Goal: Information Seeking & Learning: Learn about a topic

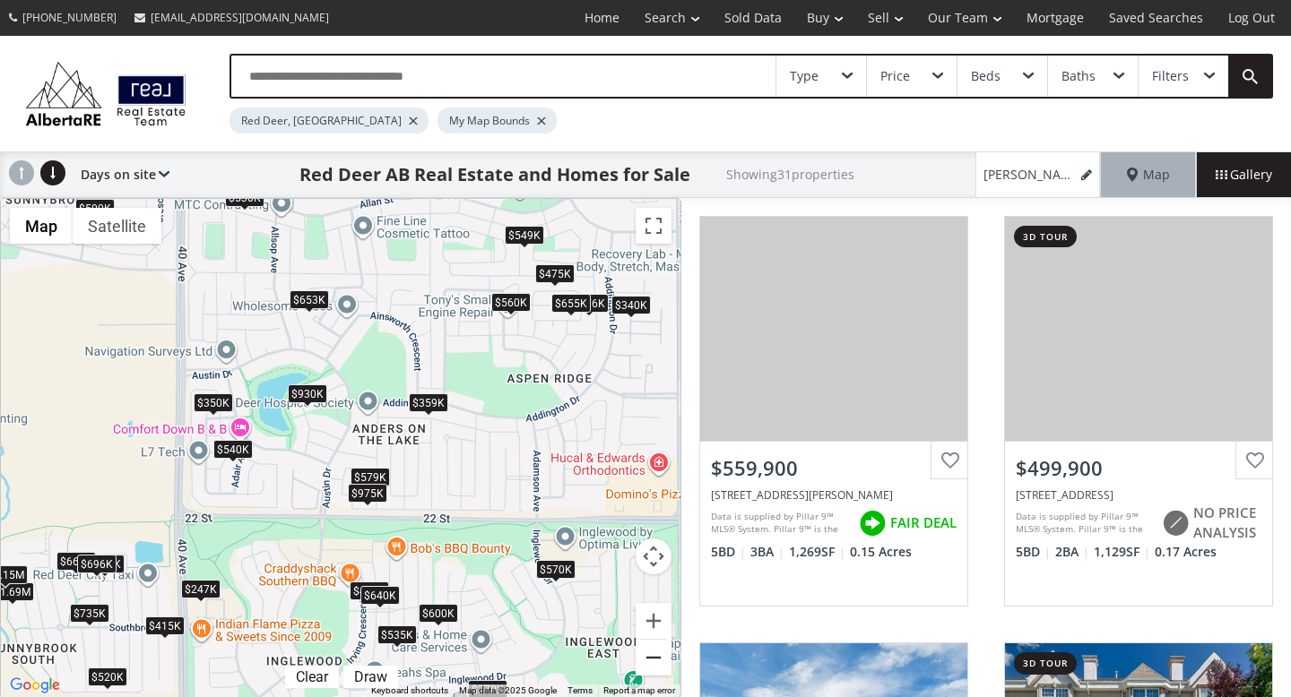
click at [655, 653] on button "Zoom out" at bounding box center [654, 658] width 36 height 36
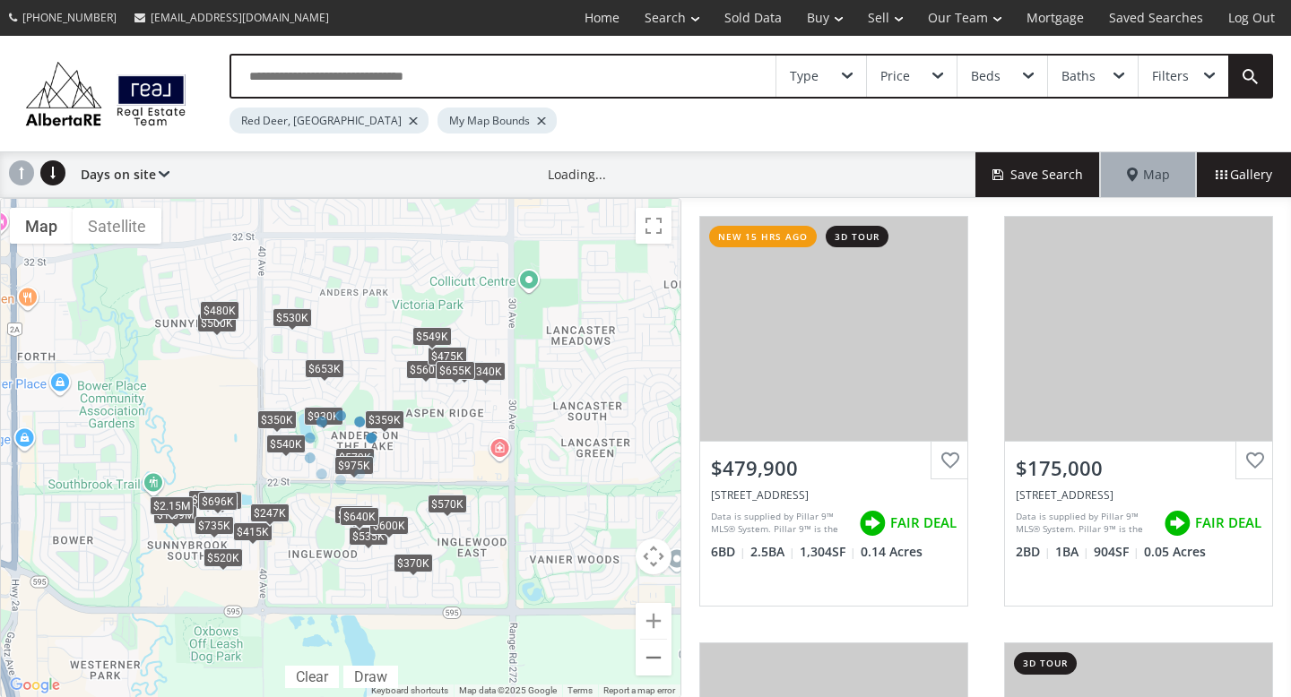
click at [655, 653] on div at bounding box center [340, 448] width 681 height 500
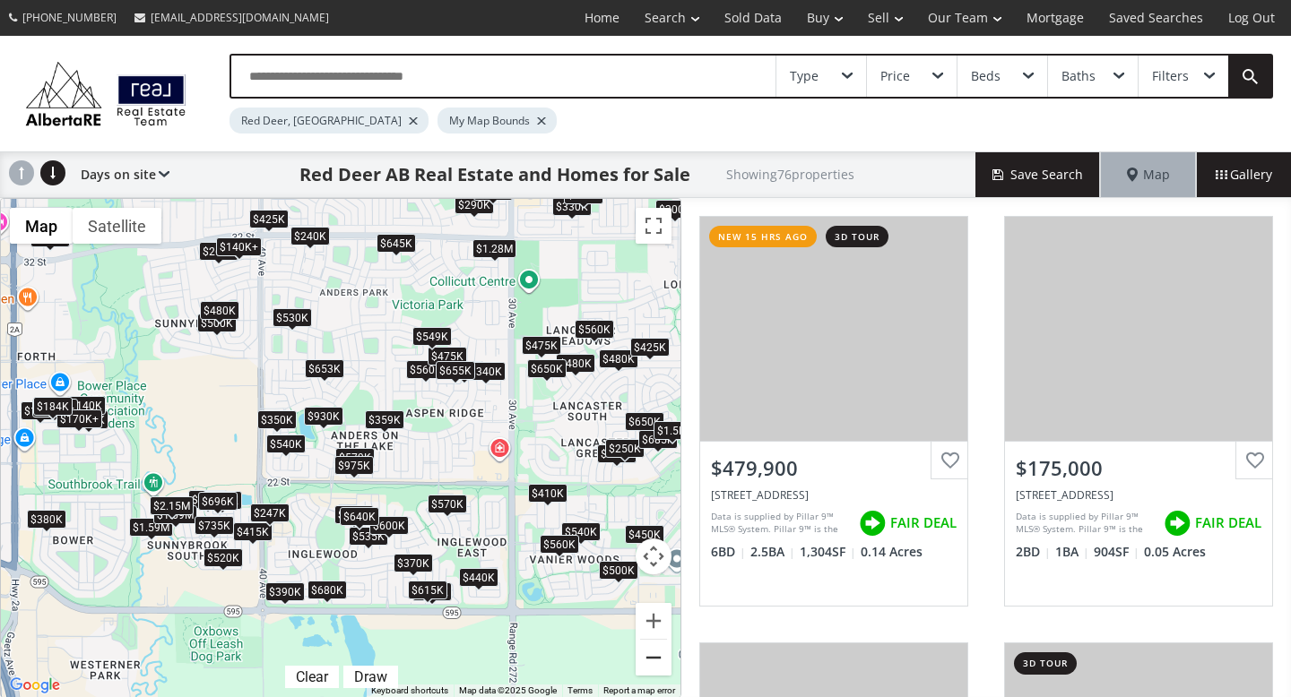
click at [655, 653] on button "Zoom out" at bounding box center [654, 658] width 36 height 36
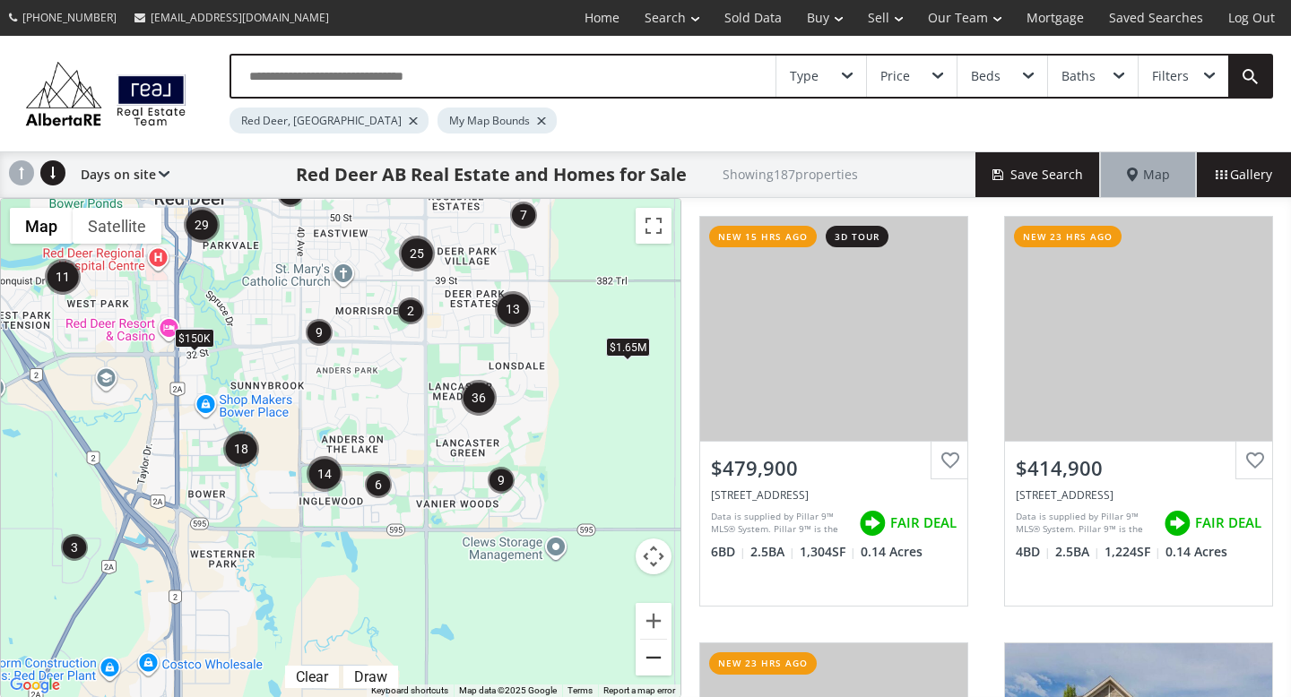
click at [655, 653] on button "Zoom out" at bounding box center [654, 658] width 36 height 36
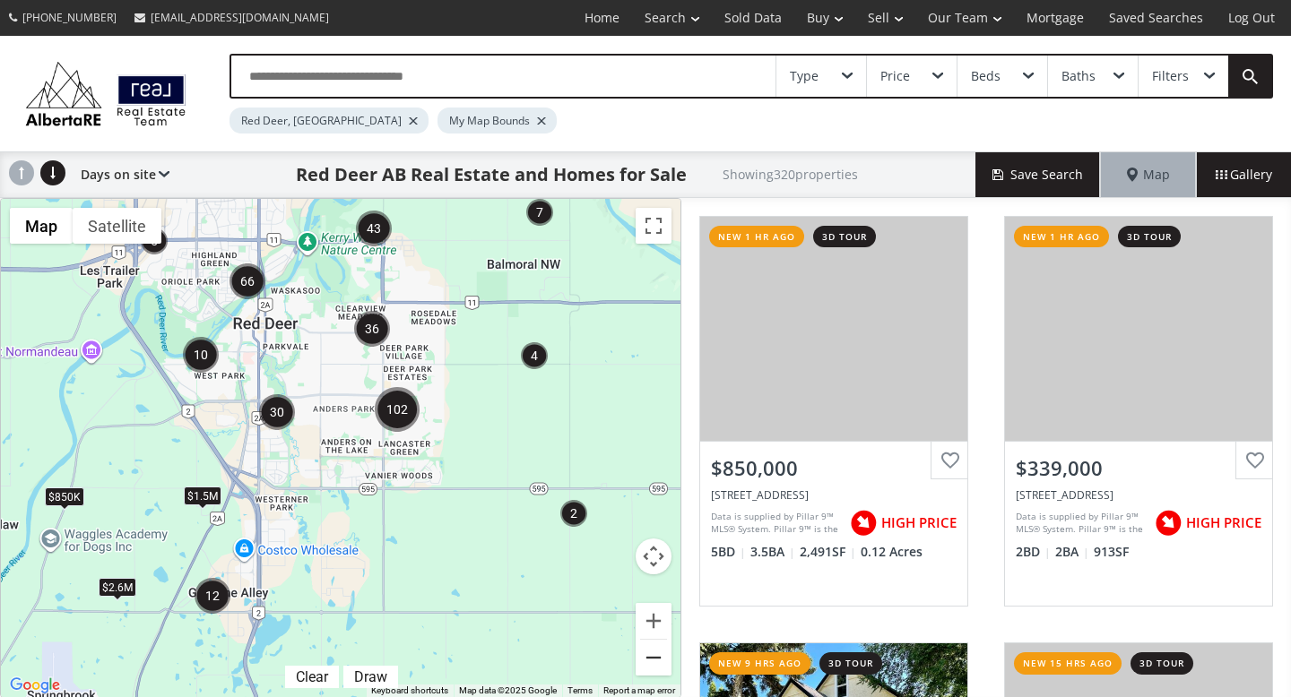
click at [655, 653] on button "Zoom out" at bounding box center [654, 658] width 36 height 36
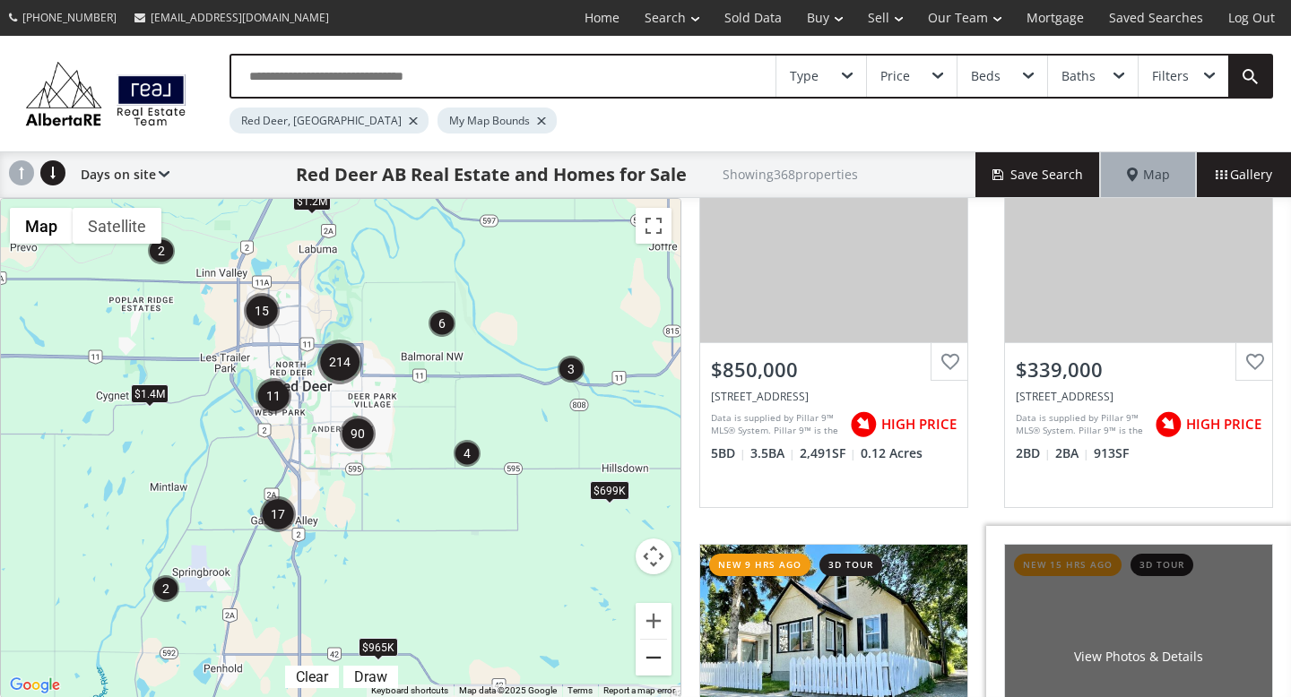
scroll to position [119, 0]
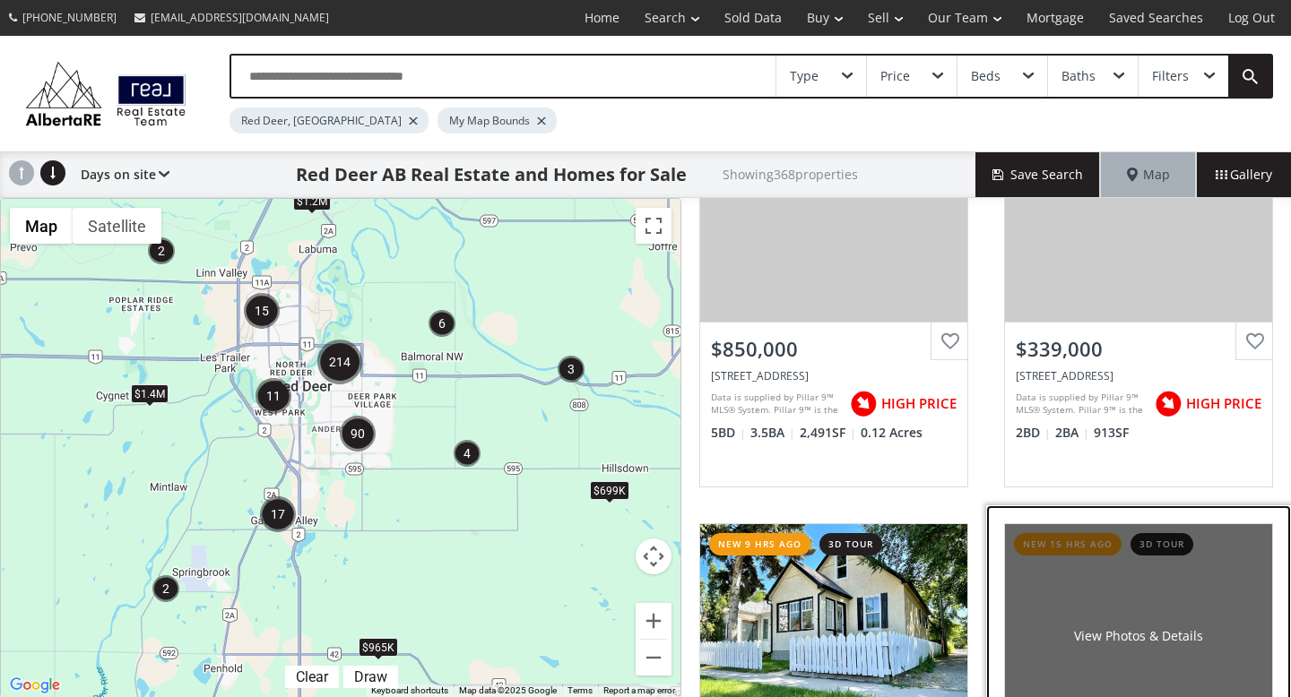
click at [1137, 599] on div "View Photos & Details" at bounding box center [1138, 636] width 267 height 224
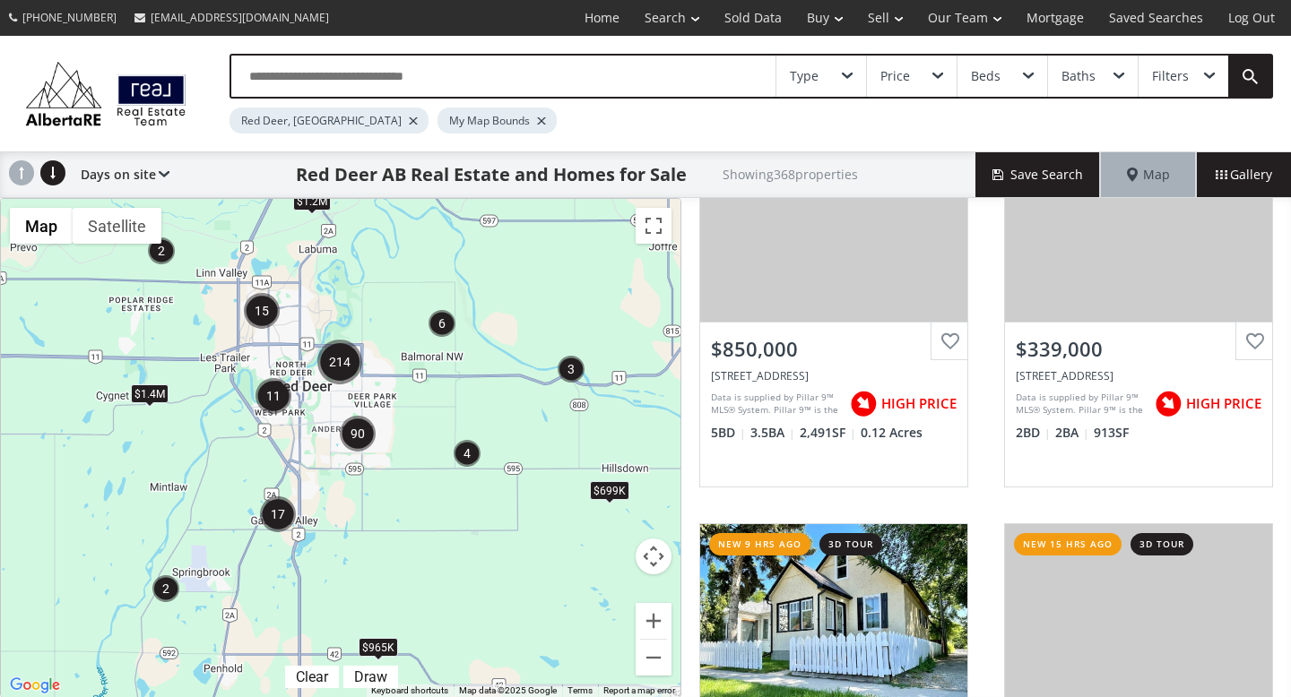
click at [822, 74] on div "Type" at bounding box center [821, 76] width 90 height 41
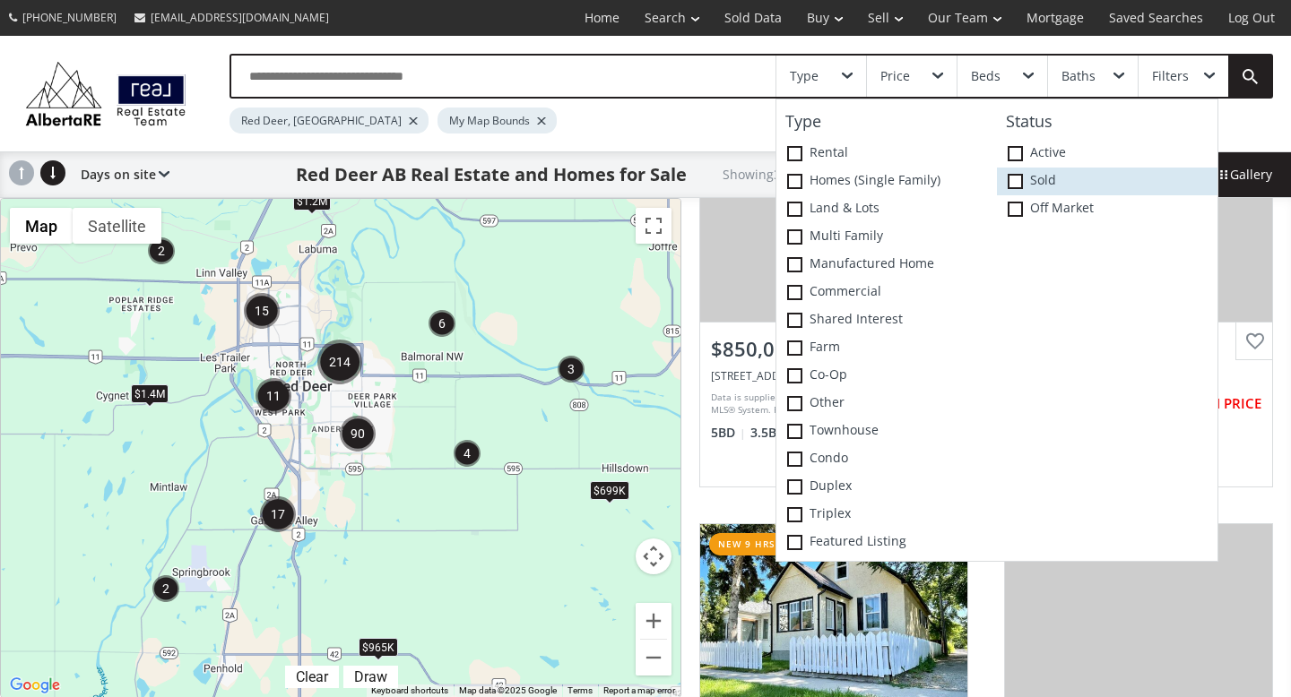
click at [1017, 183] on span at bounding box center [1015, 181] width 15 height 15
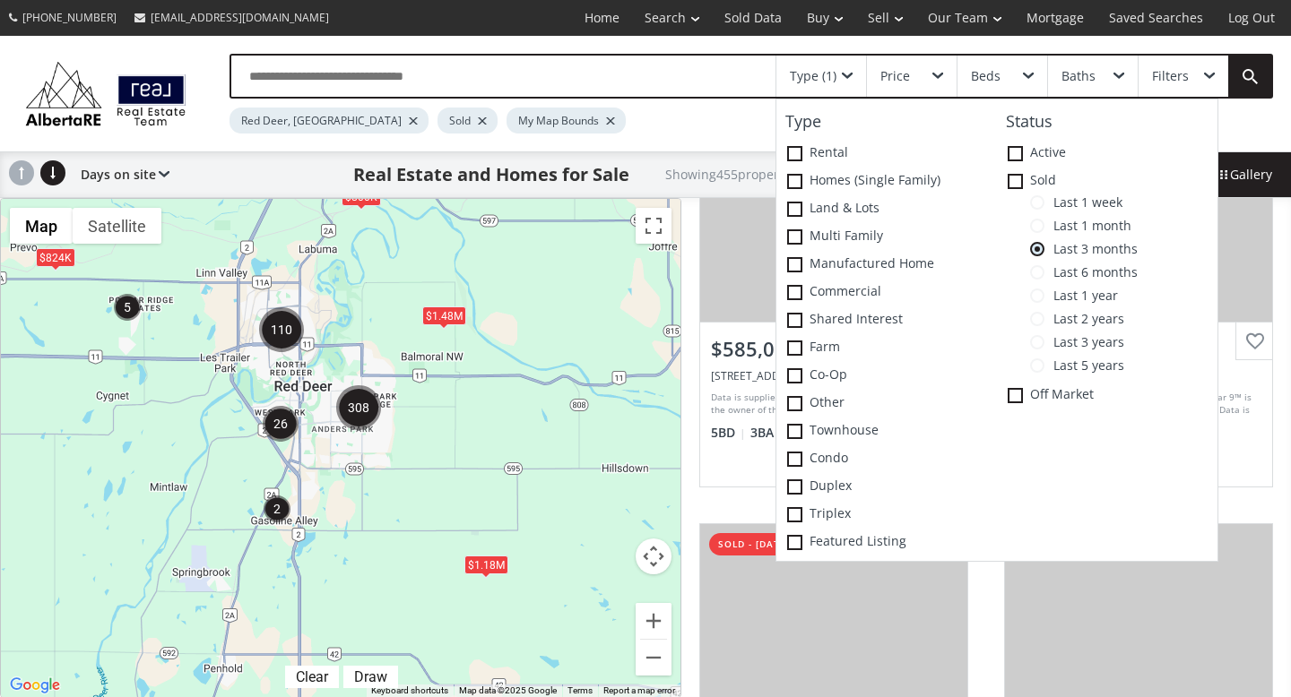
click at [636, 125] on div "Red Deer, AB Sold My Map Bounds" at bounding box center [683, 116] width 909 height 35
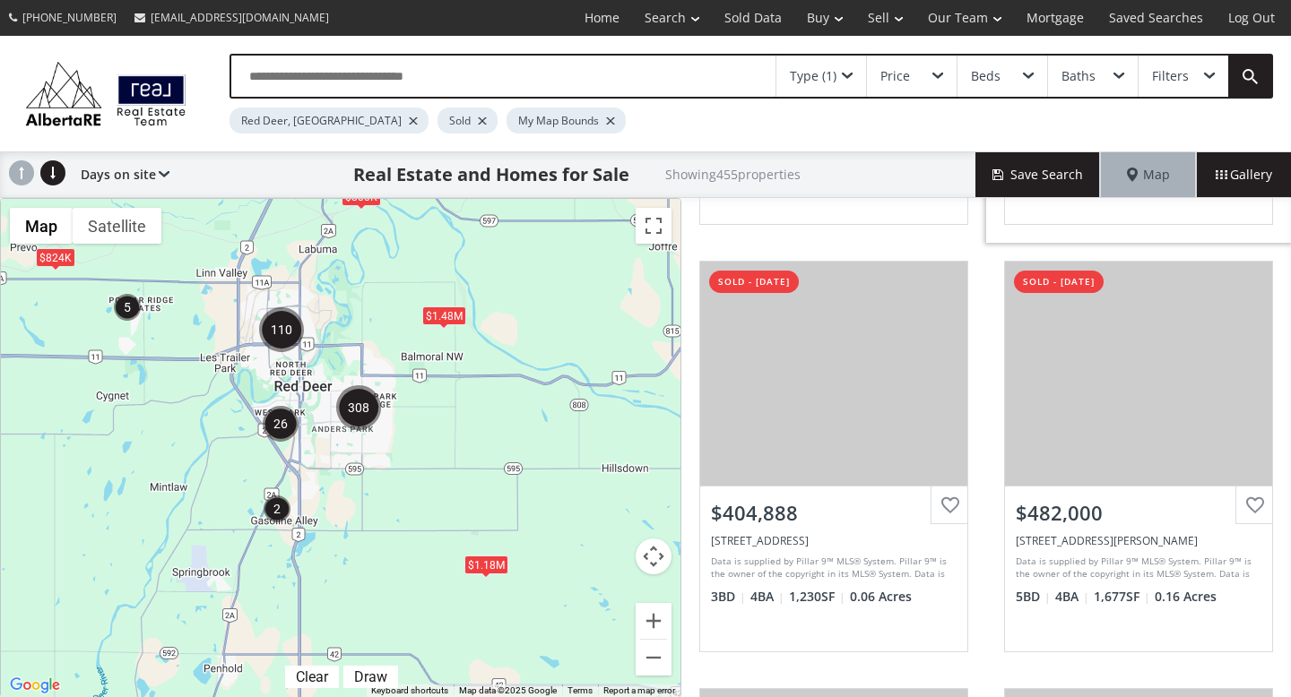
scroll to position [388, 0]
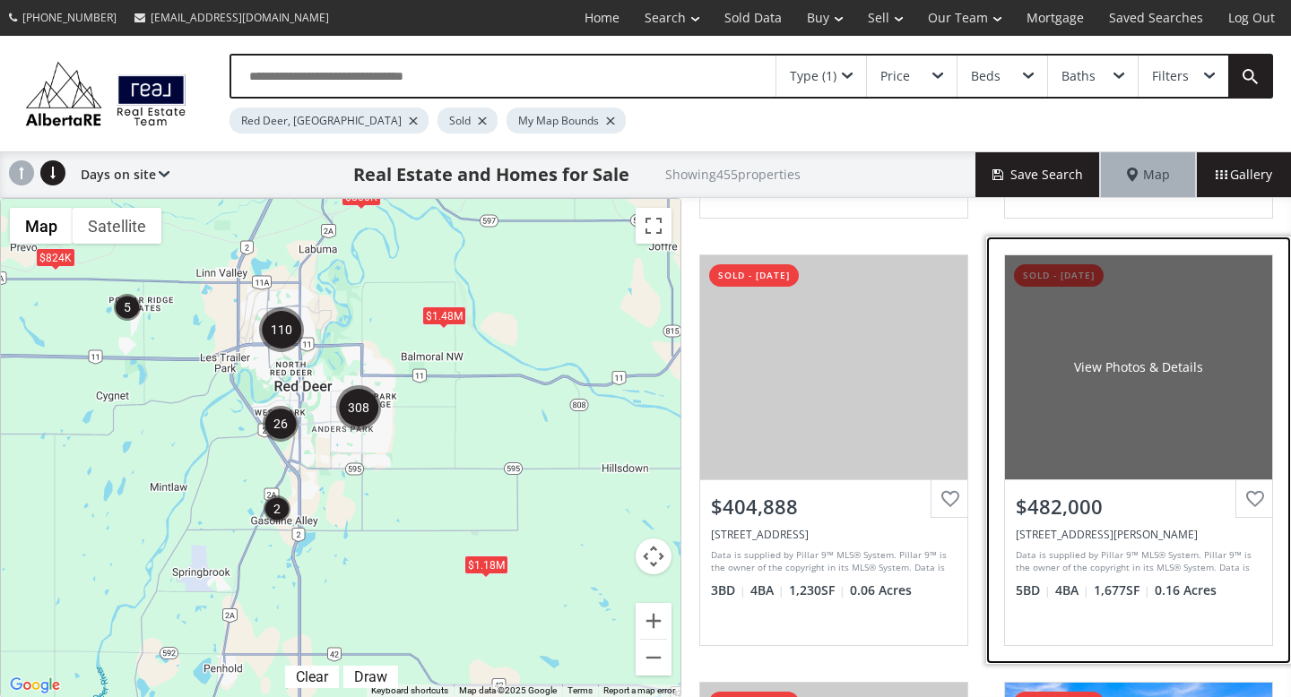
click at [1134, 418] on div "View Photos & Details" at bounding box center [1138, 367] width 267 height 224
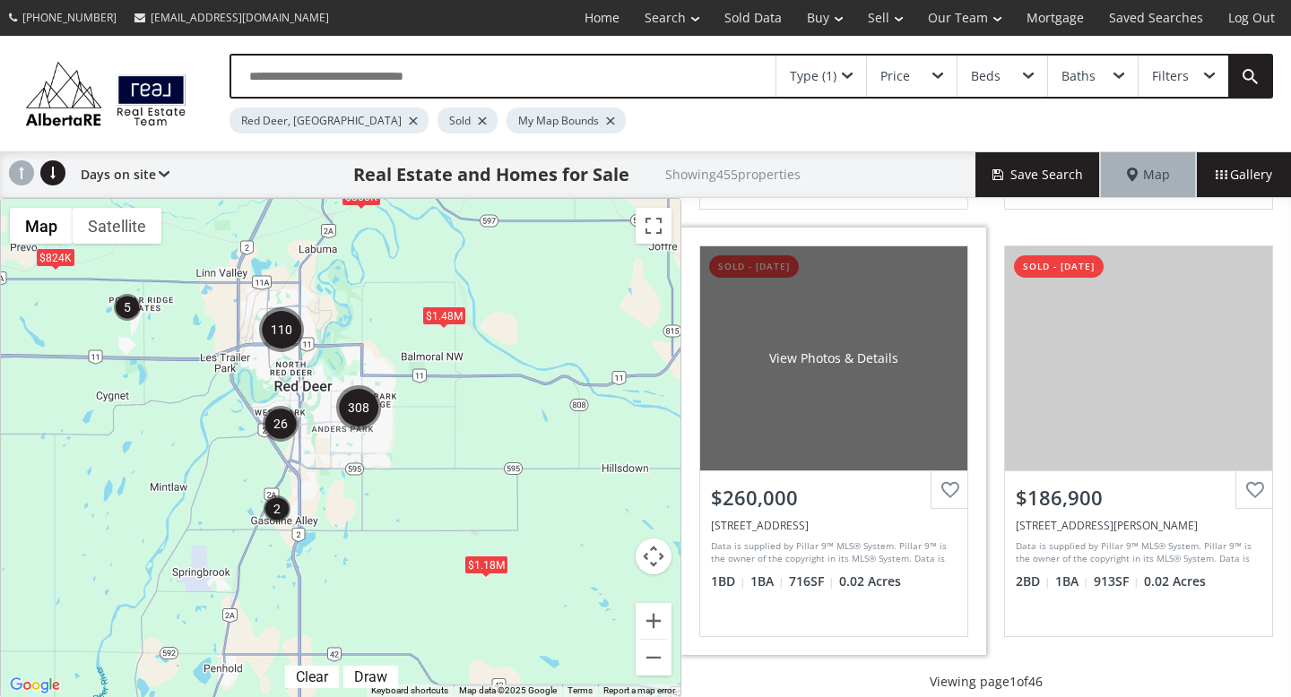
scroll to position [1732, 0]
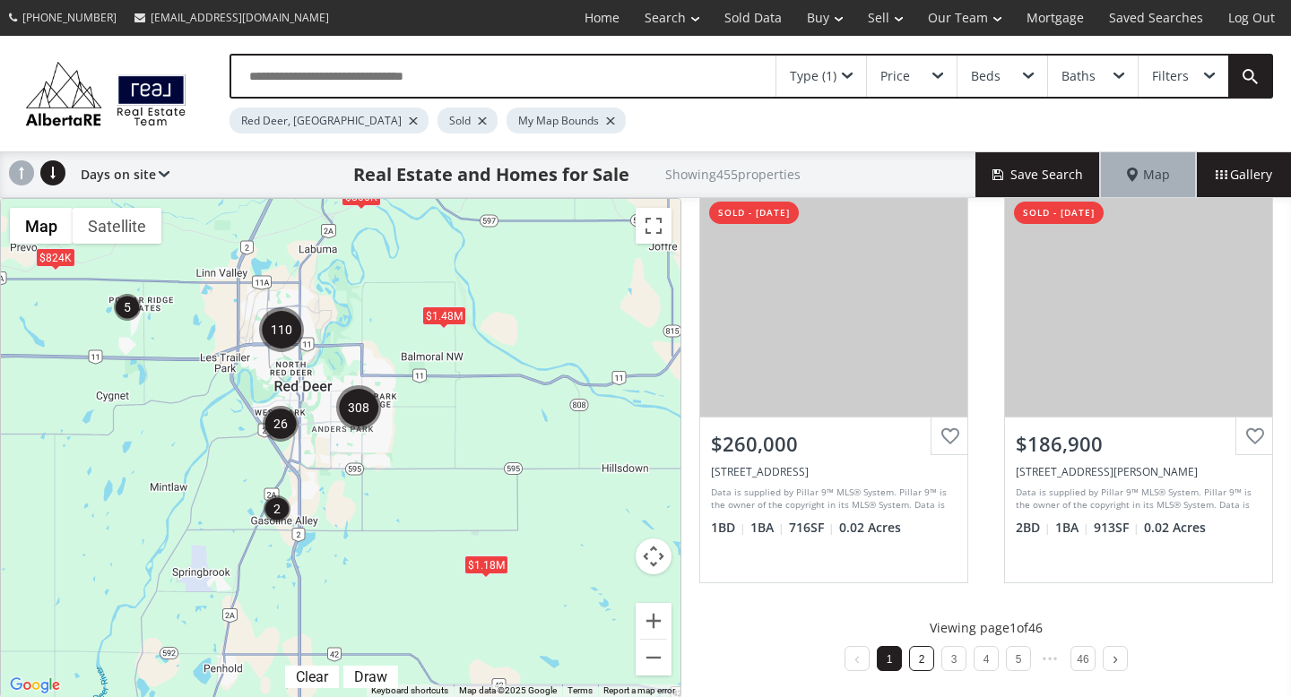
click at [922, 659] on link "2" at bounding box center [922, 659] width 6 height 13
click at [956, 663] on li "3" at bounding box center [953, 658] width 25 height 25
click at [983, 663] on link "4" at bounding box center [986, 659] width 6 height 13
click at [997, 654] on li "5" at bounding box center [1002, 658] width 25 height 25
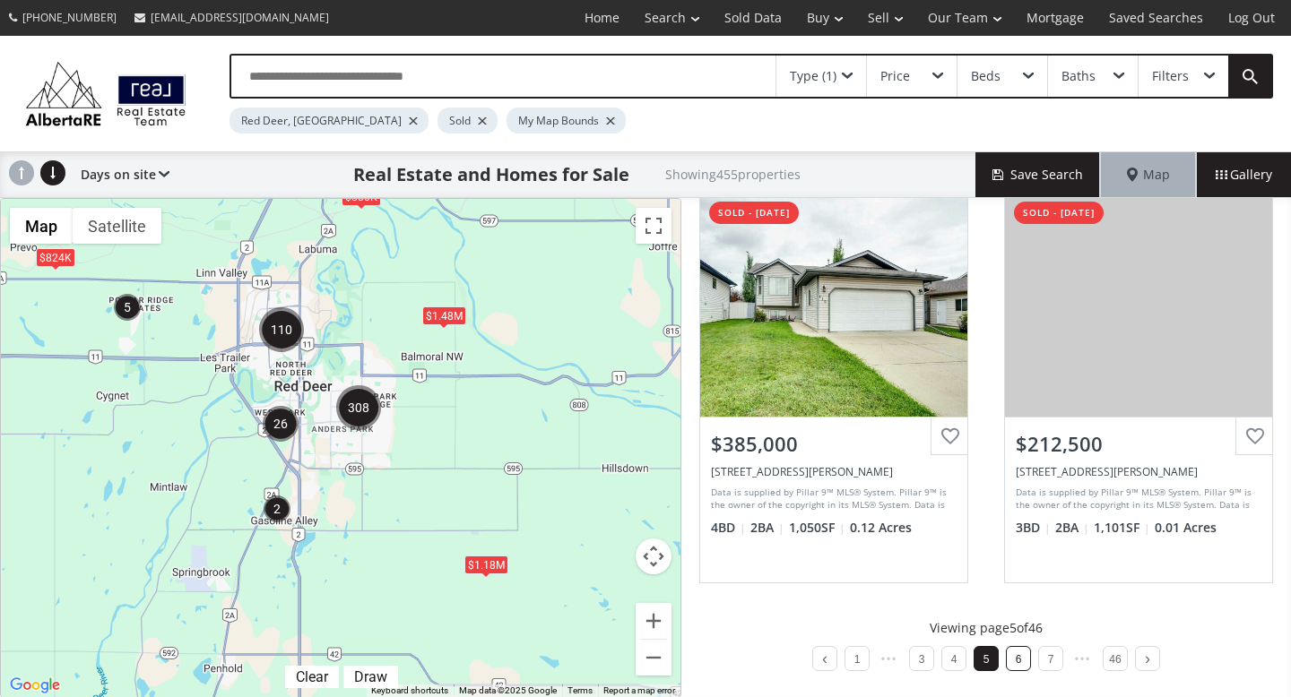
click at [1022, 657] on li "6" at bounding box center [1018, 658] width 25 height 25
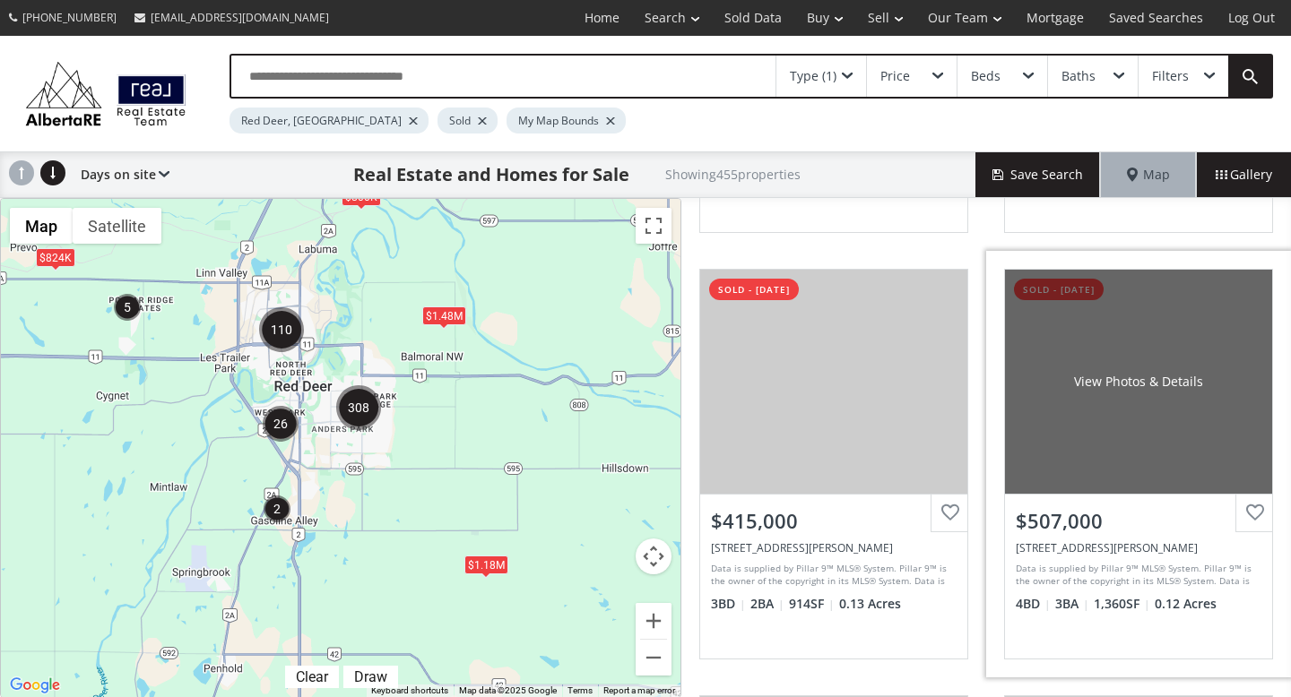
scroll to position [808, 0]
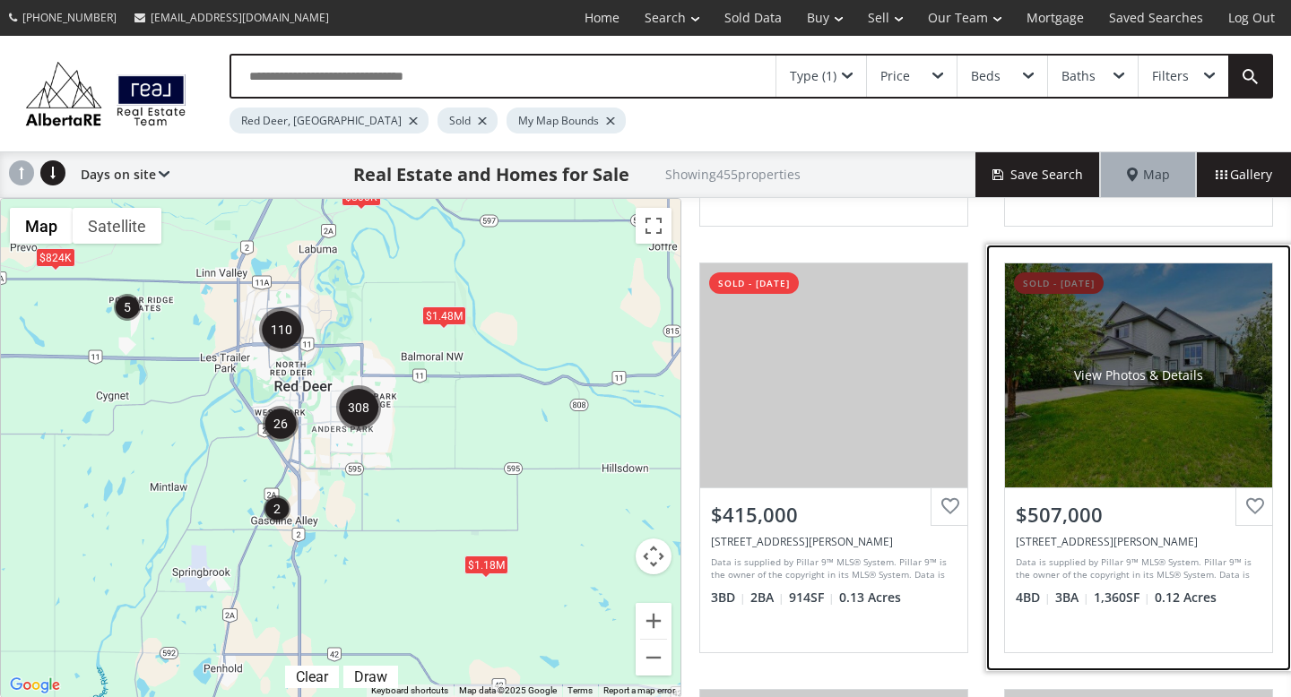
click at [1119, 404] on div "View Photos & Details" at bounding box center [1138, 376] width 267 height 224
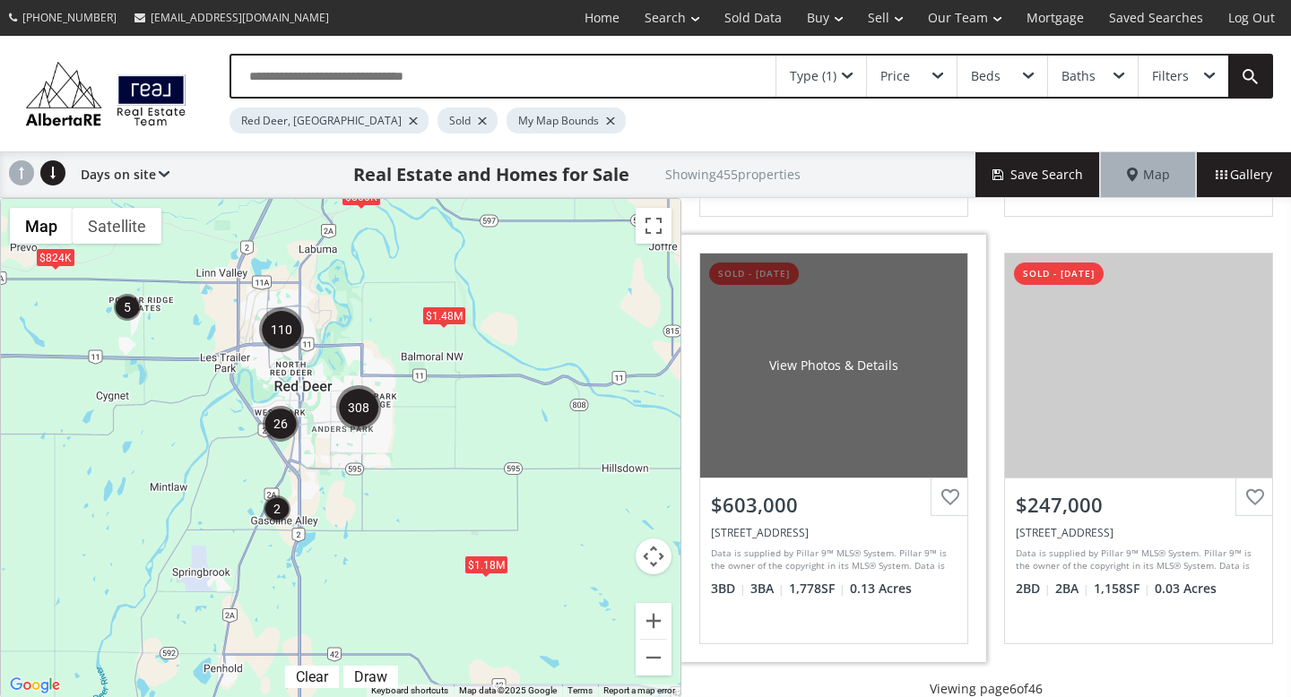
scroll to position [1732, 0]
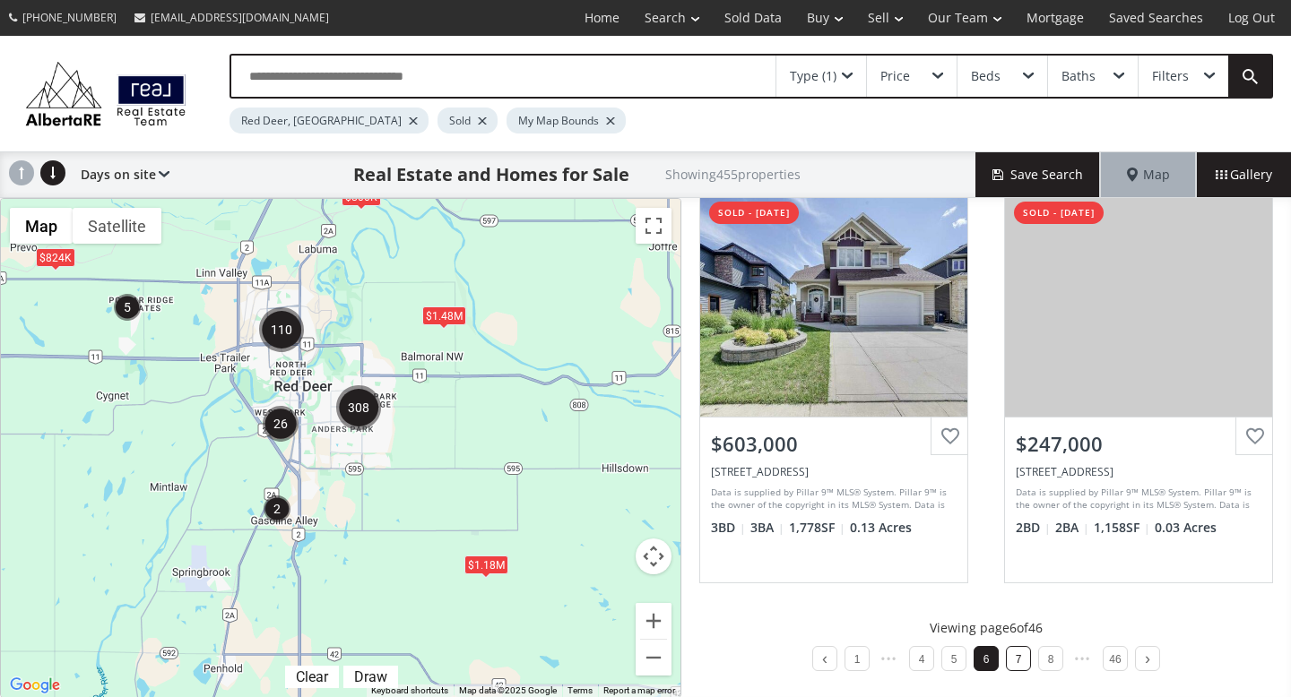
click at [1022, 662] on li "7" at bounding box center [1018, 658] width 25 height 25
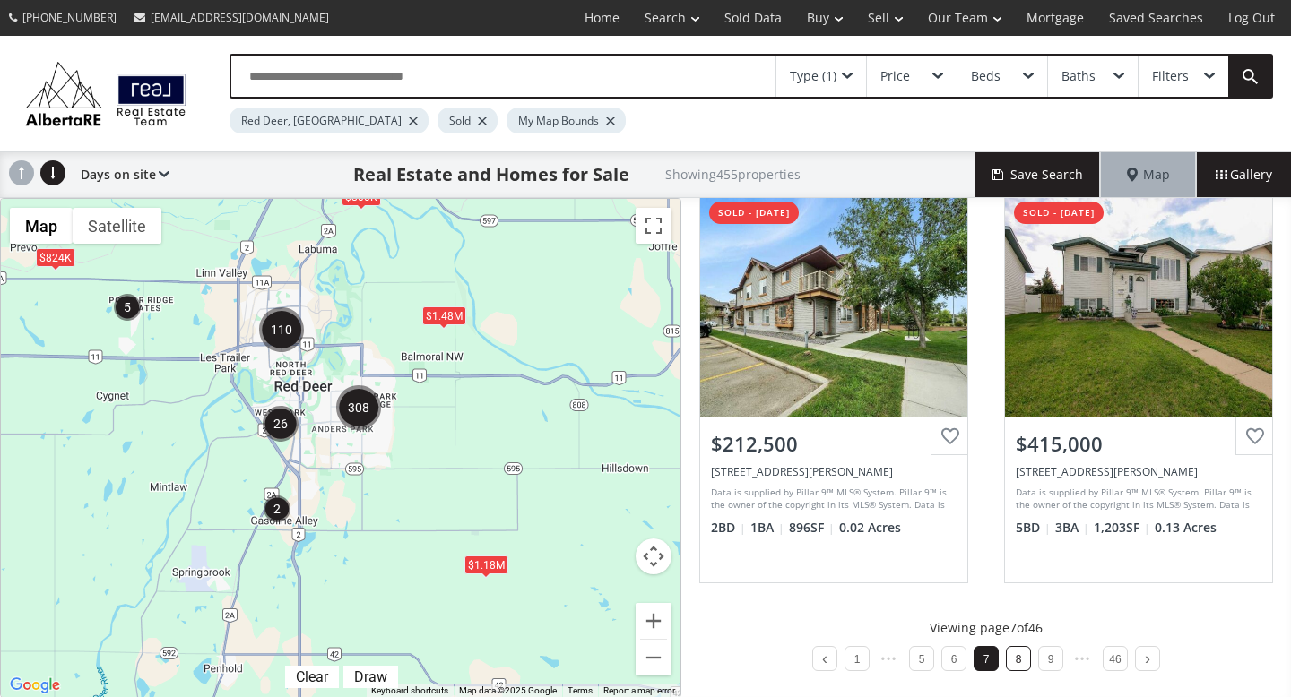
click at [1017, 665] on li "8" at bounding box center [1018, 658] width 25 height 25
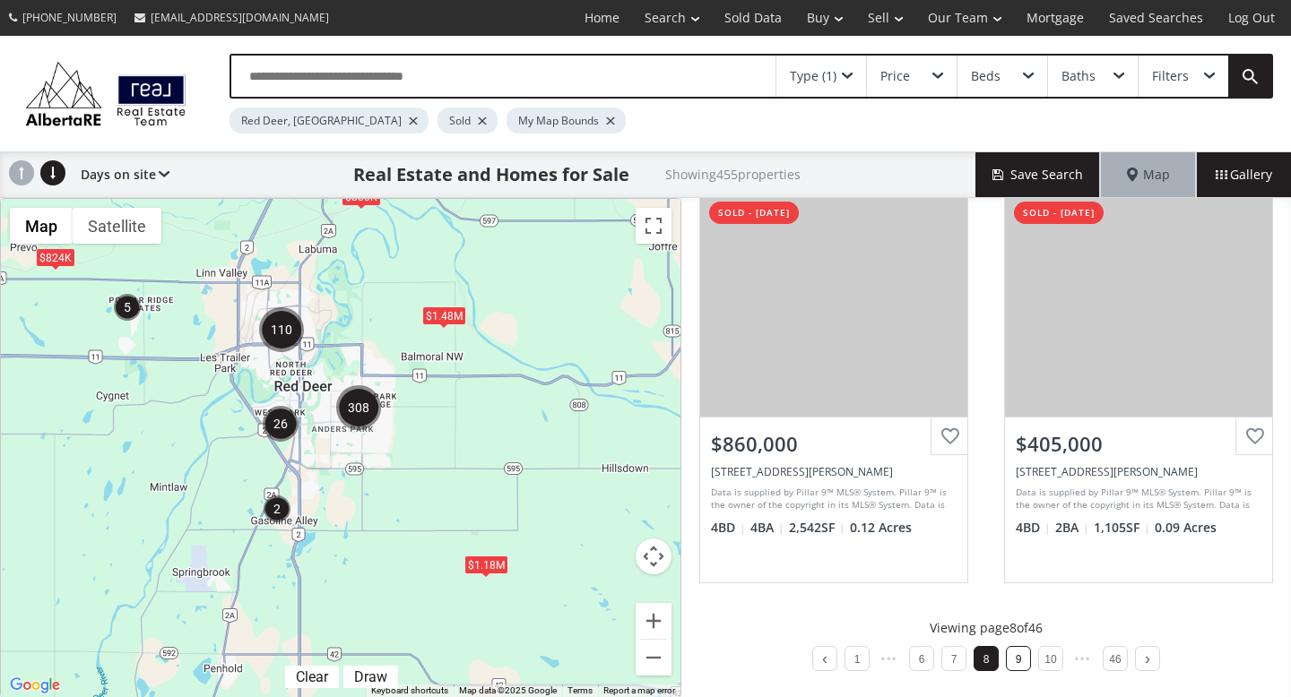
click at [1023, 662] on li "9" at bounding box center [1018, 658] width 25 height 25
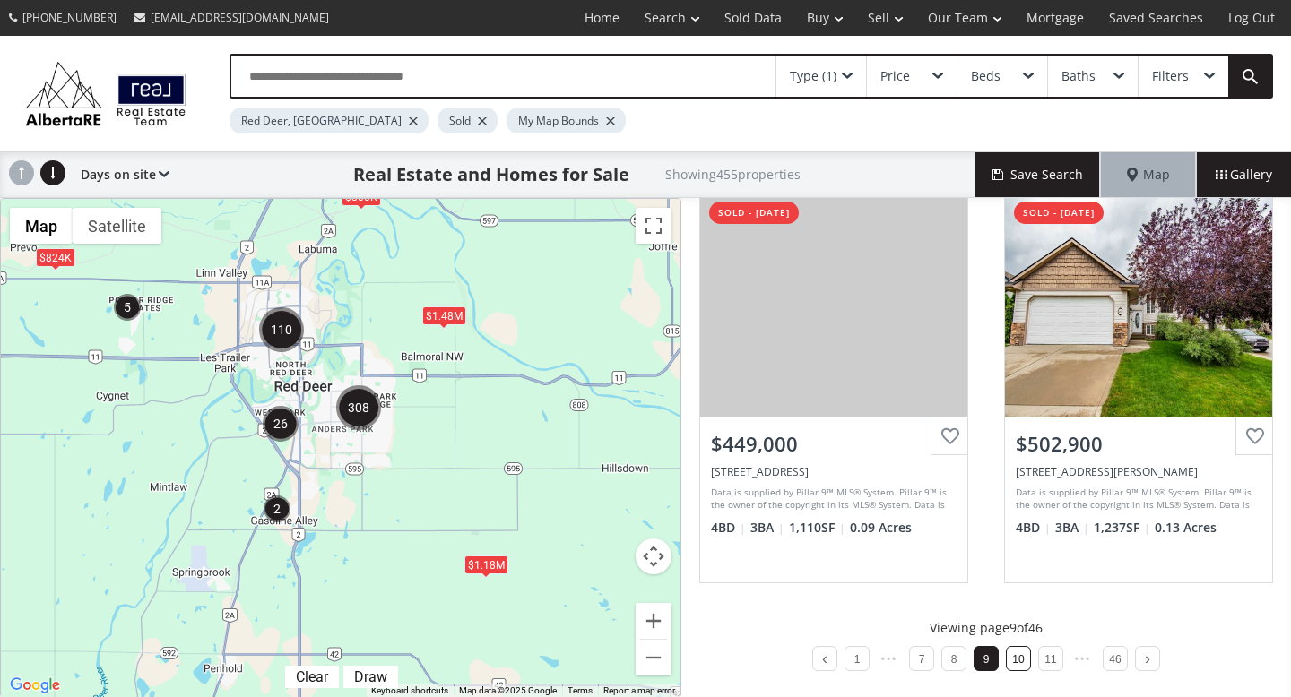
click at [1020, 659] on link "10" at bounding box center [1018, 659] width 12 height 13
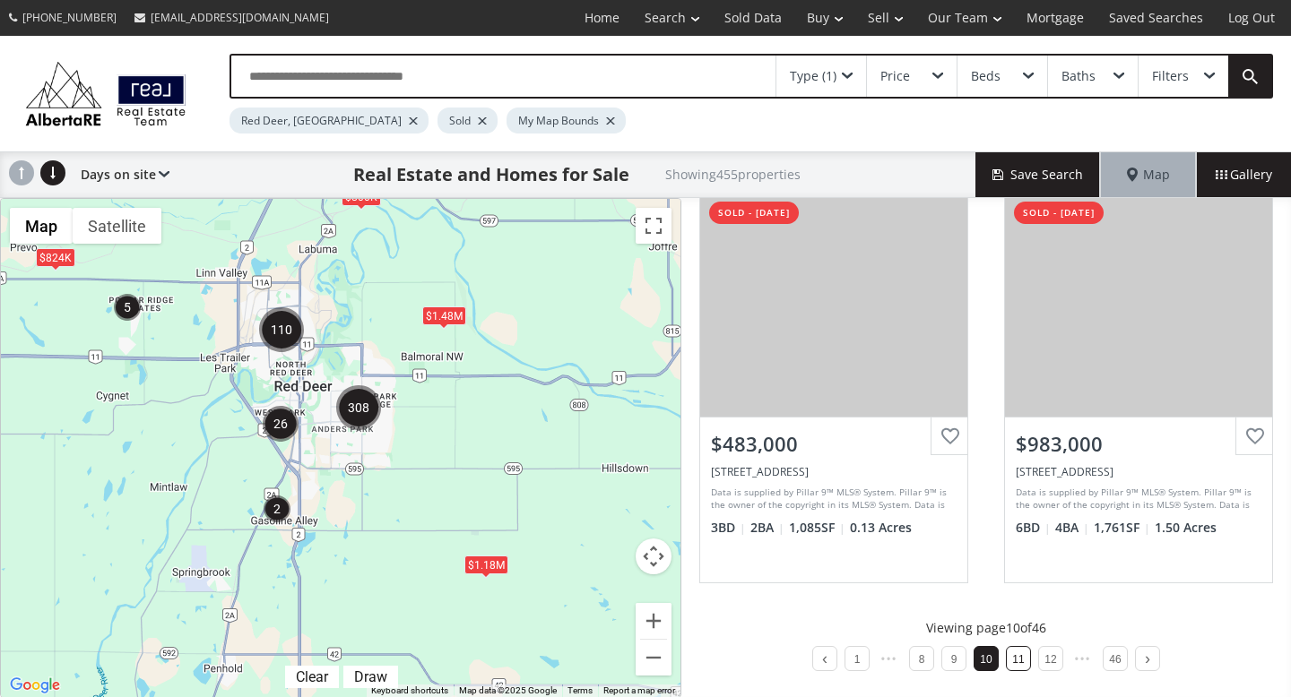
click at [1019, 655] on link "11" at bounding box center [1018, 659] width 12 height 13
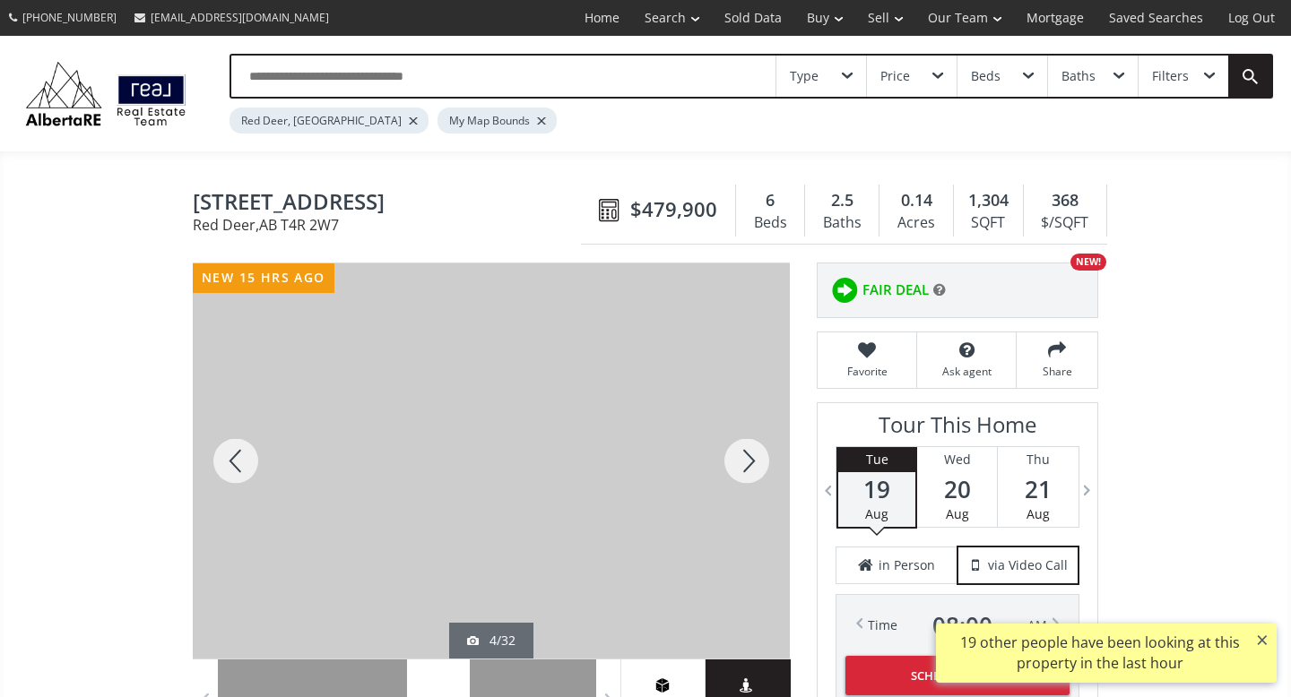
click at [748, 459] on div at bounding box center [747, 461] width 86 height 395
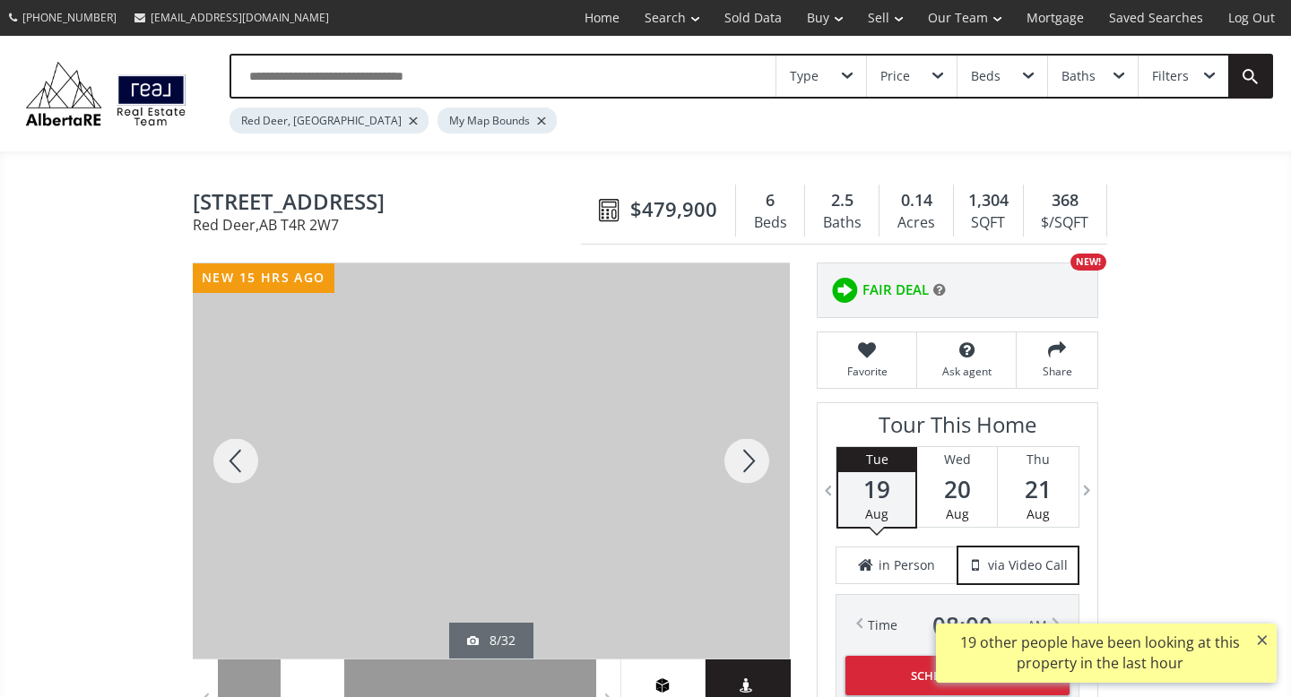
click at [748, 459] on div at bounding box center [747, 461] width 86 height 395
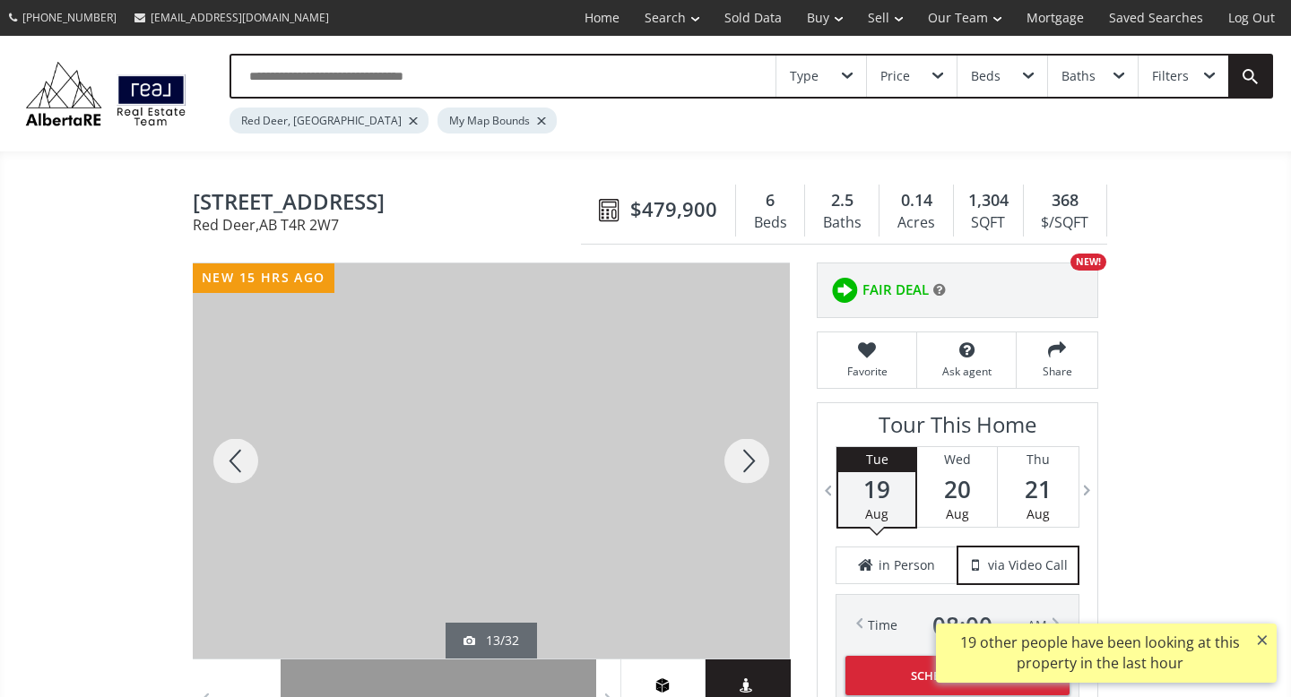
click at [748, 459] on div at bounding box center [747, 461] width 86 height 395
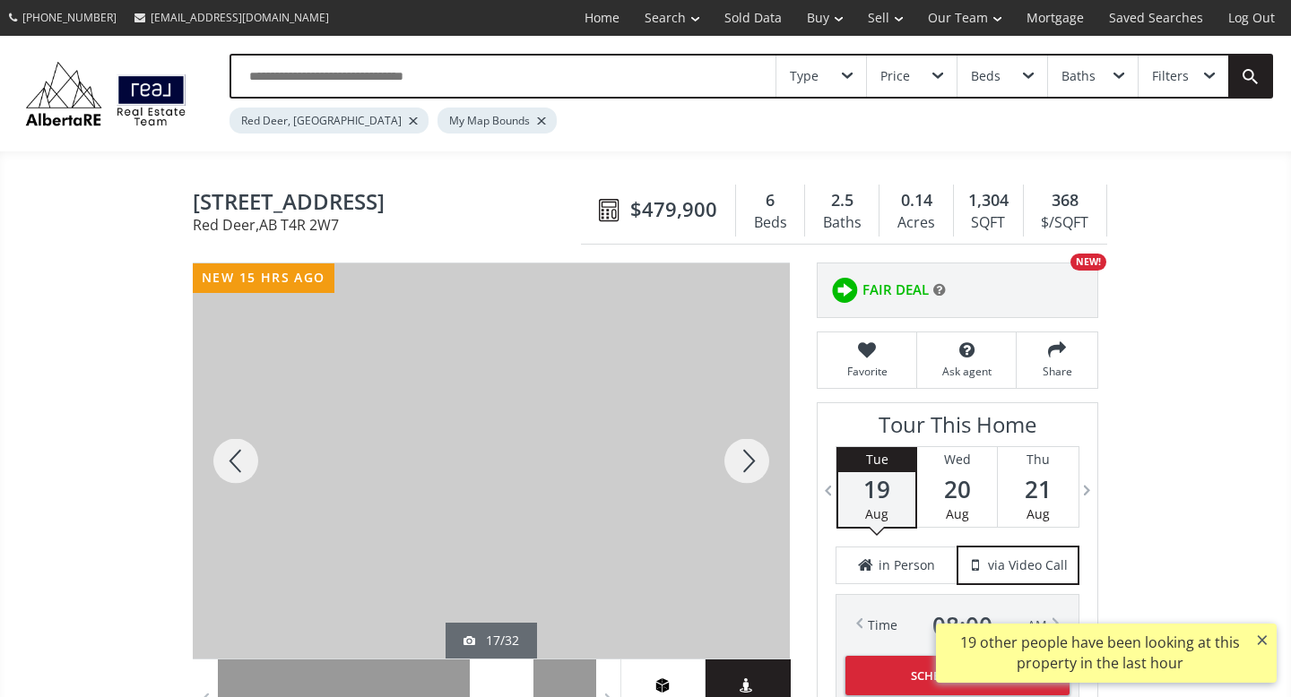
click at [748, 459] on div at bounding box center [747, 461] width 86 height 395
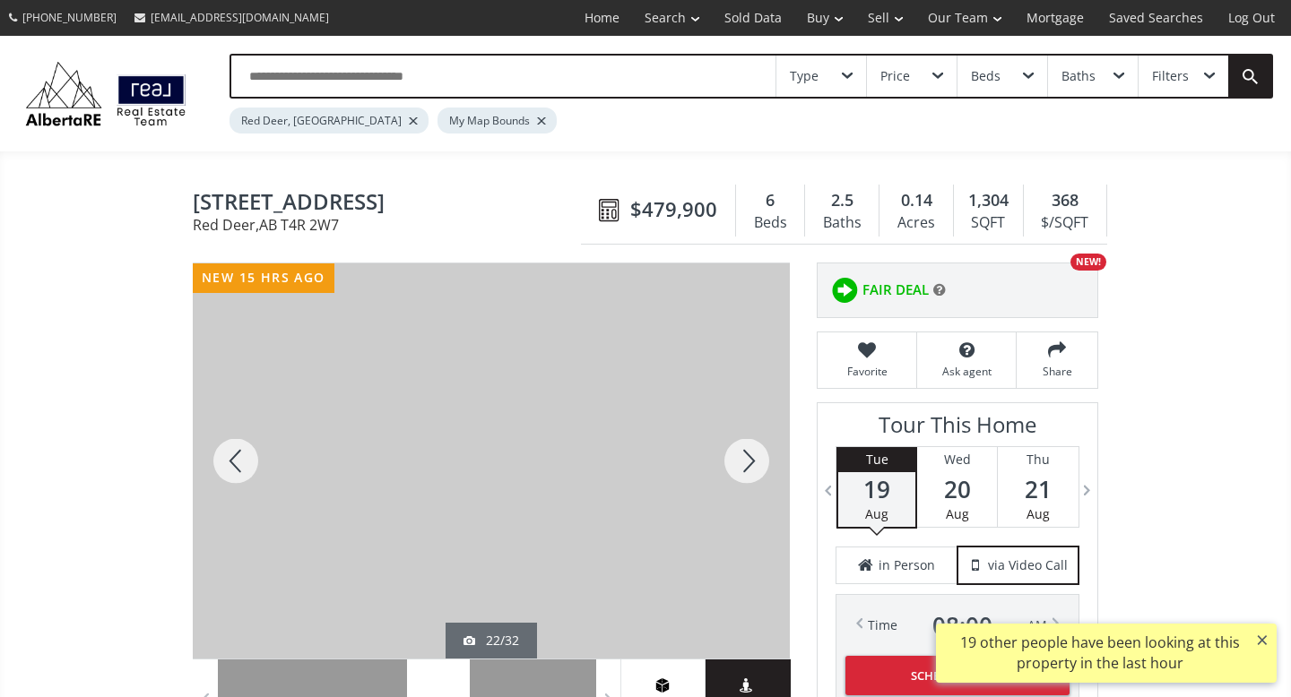
click at [748, 459] on div at bounding box center [747, 461] width 86 height 395
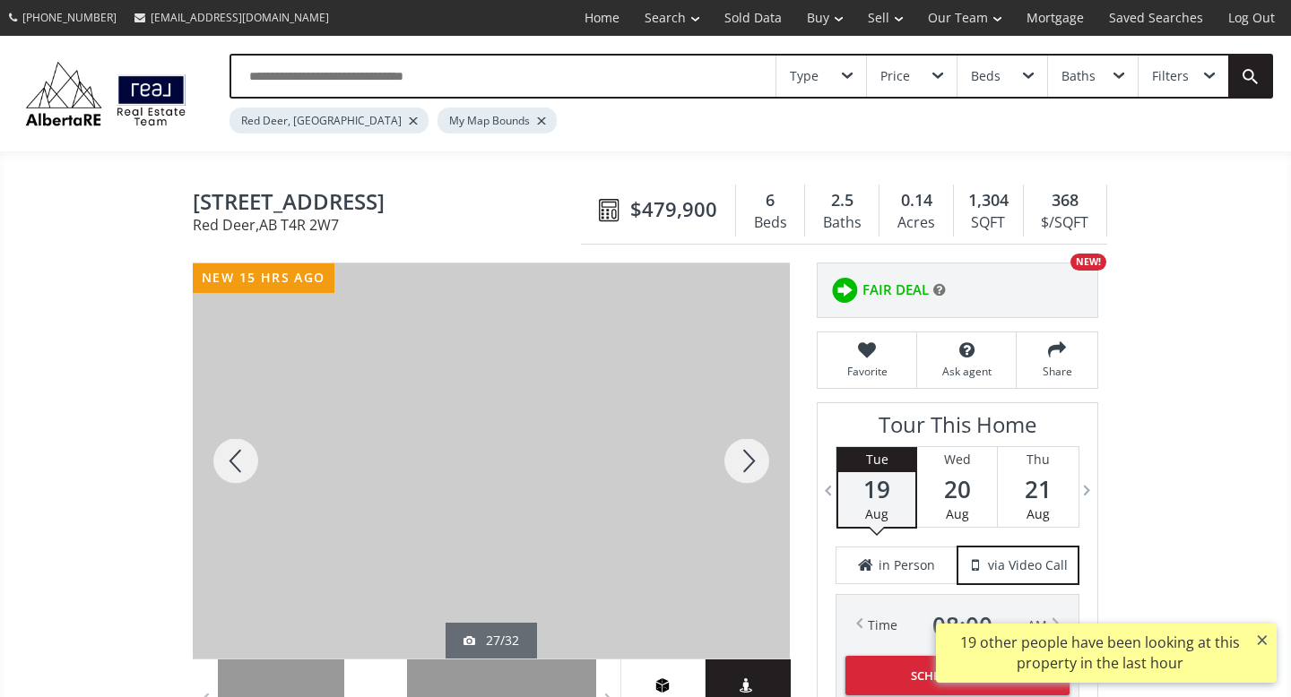
click at [748, 459] on div at bounding box center [747, 461] width 86 height 395
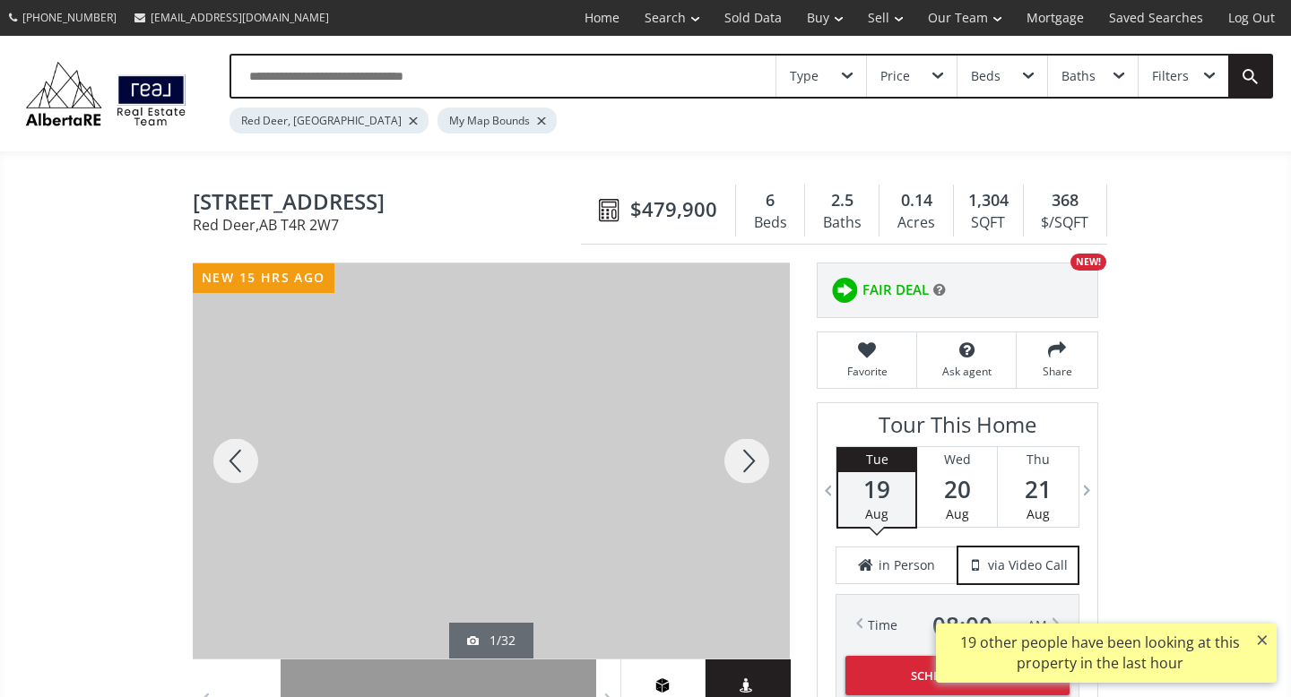
click at [748, 459] on div at bounding box center [747, 461] width 86 height 395
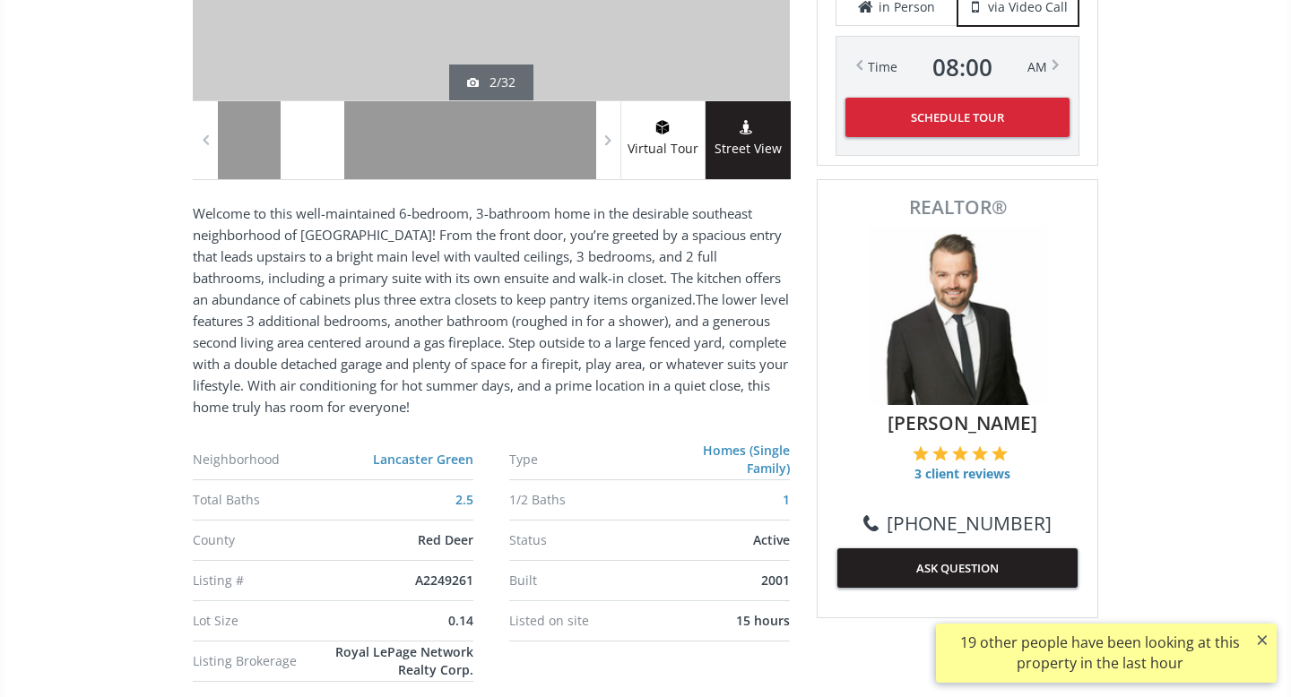
scroll to position [561, 0]
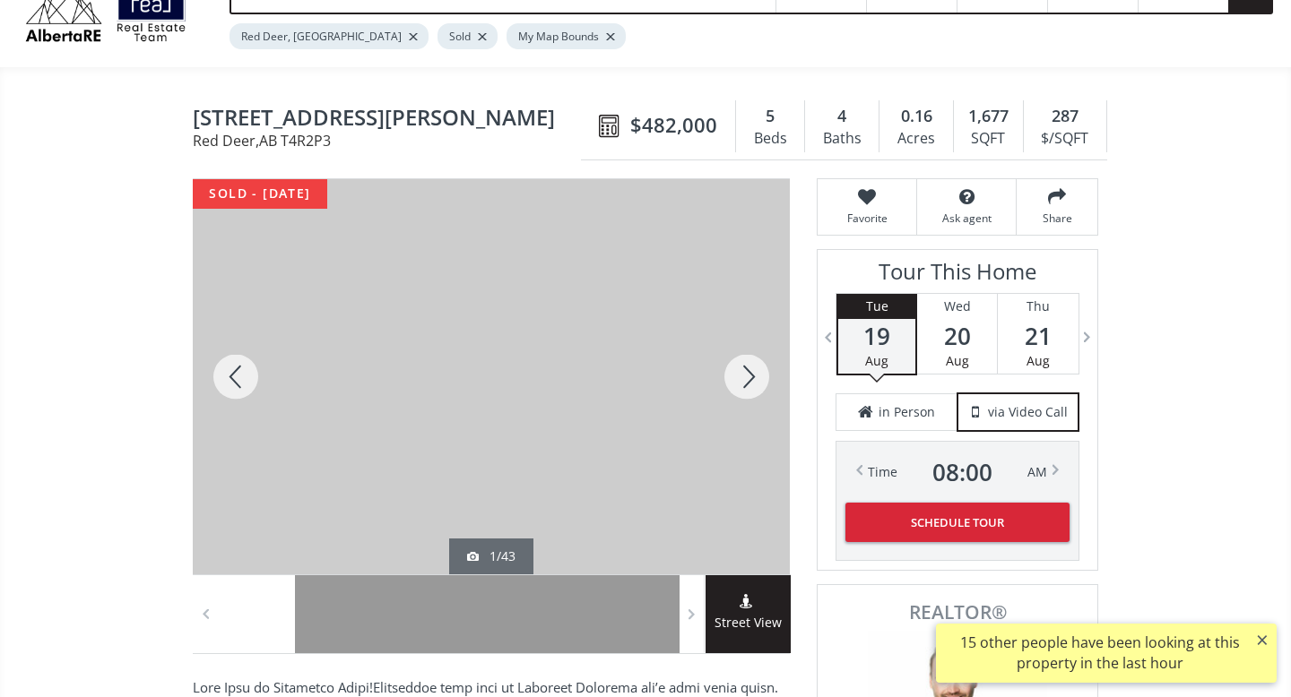
scroll to position [98, 0]
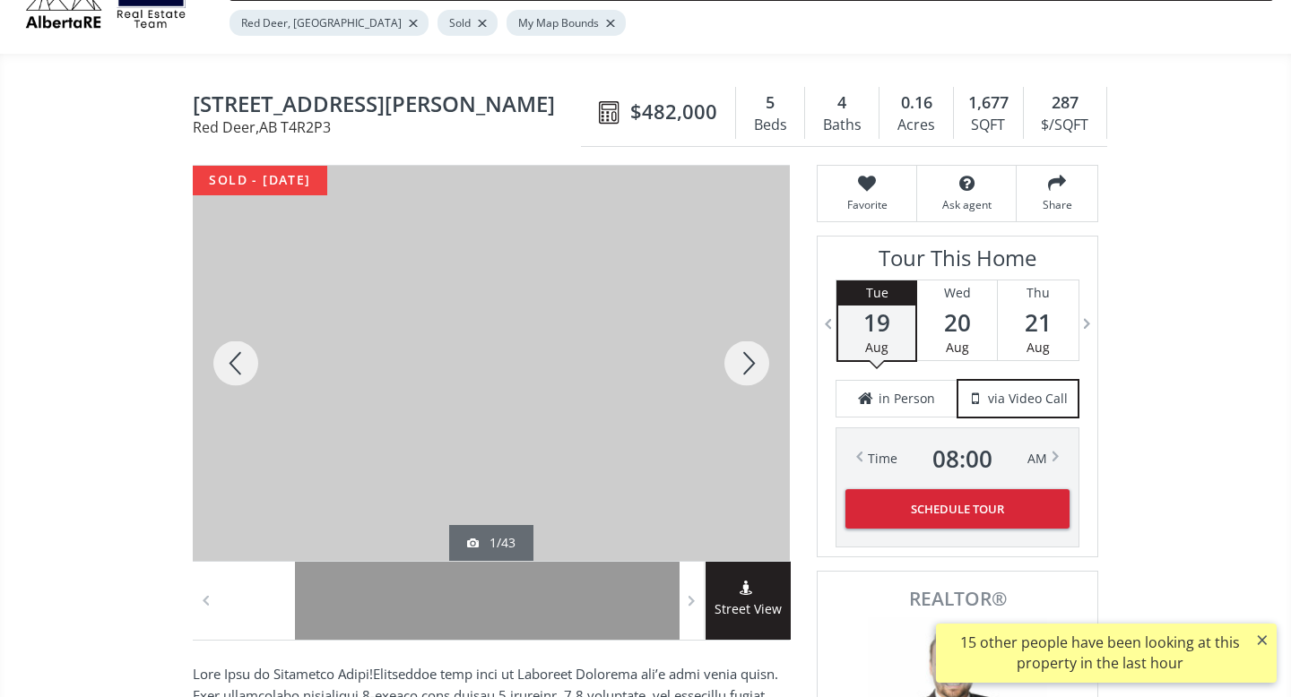
click at [749, 357] on div at bounding box center [747, 363] width 86 height 395
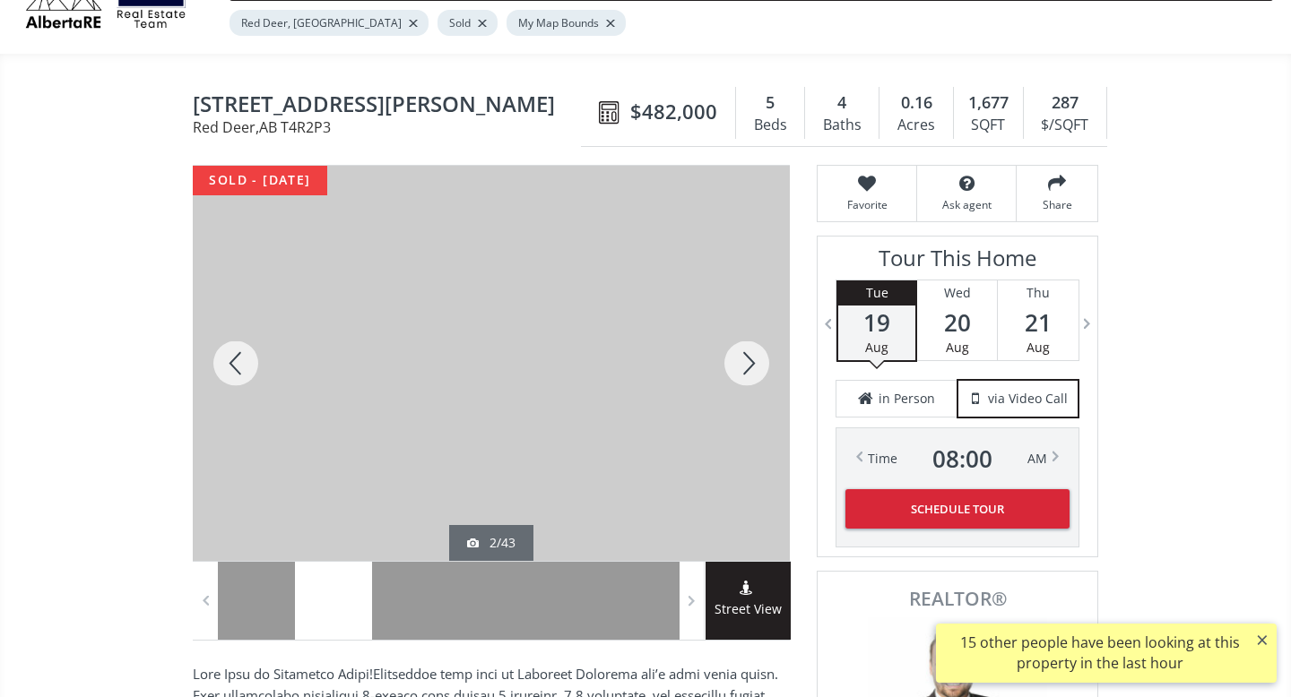
click at [749, 357] on div at bounding box center [747, 363] width 86 height 395
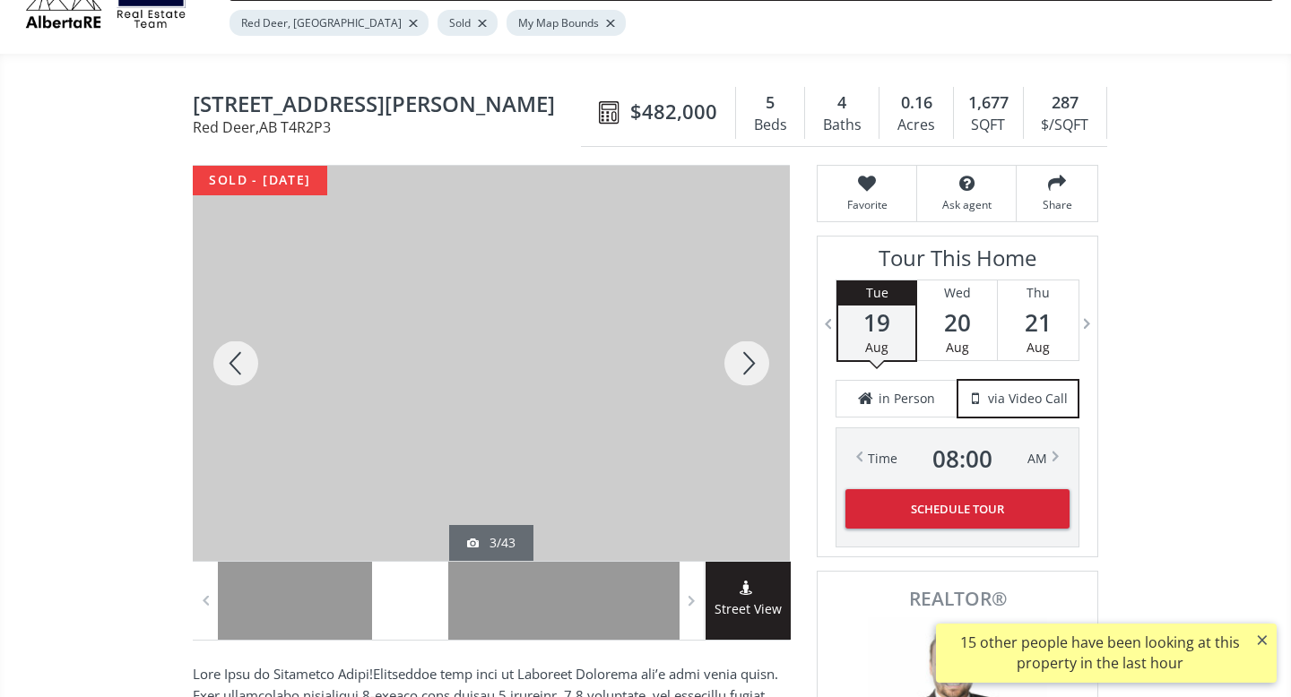
click at [749, 357] on div at bounding box center [747, 363] width 86 height 395
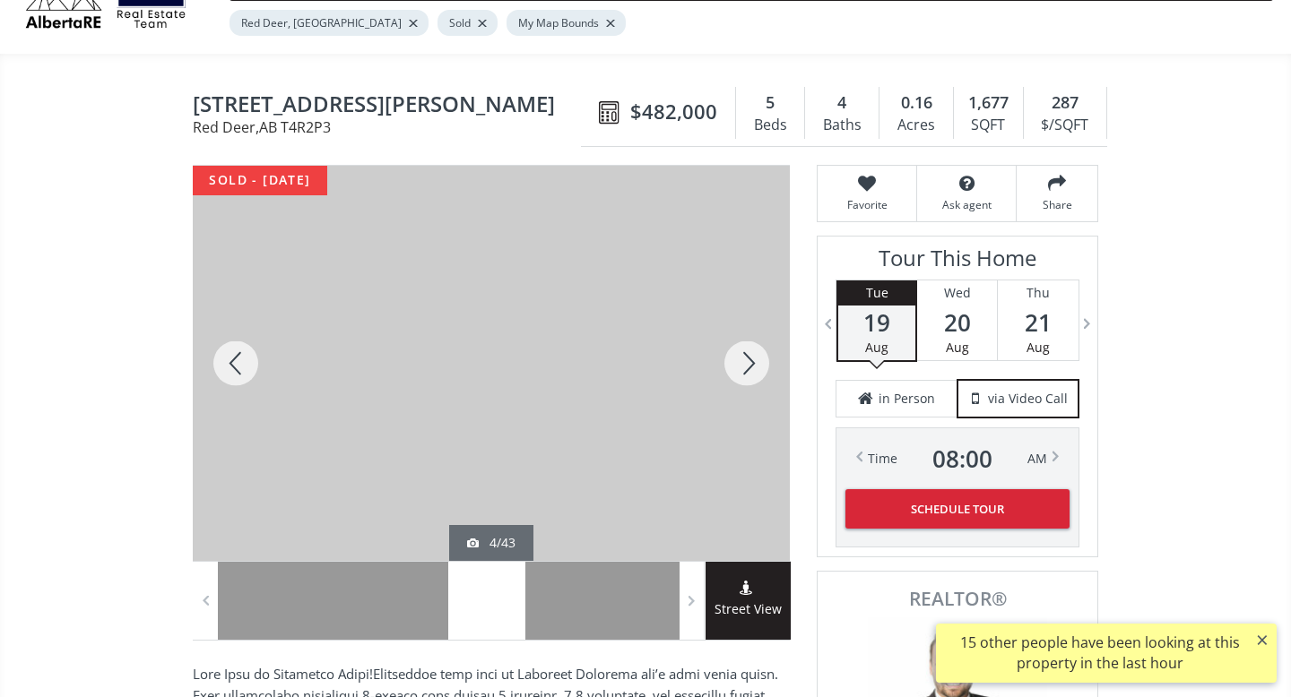
click at [749, 357] on div at bounding box center [747, 363] width 86 height 395
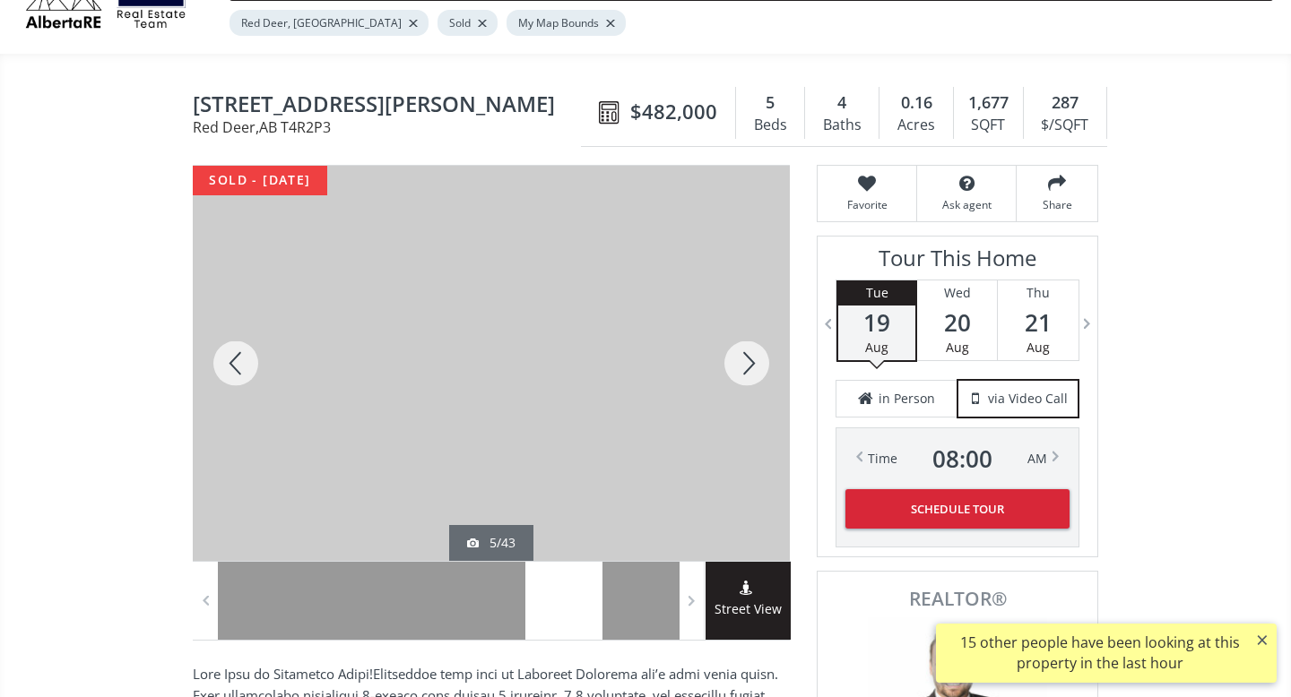
click at [749, 357] on div at bounding box center [747, 363] width 86 height 395
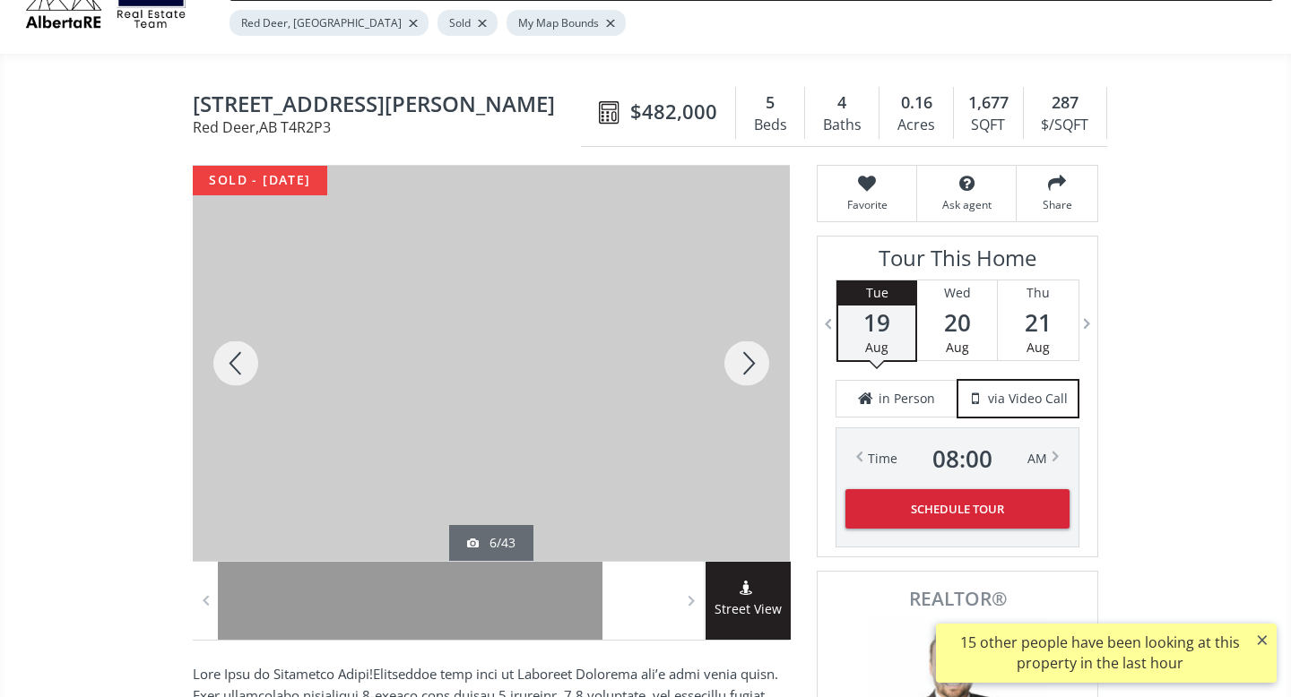
click at [749, 357] on div at bounding box center [747, 363] width 86 height 395
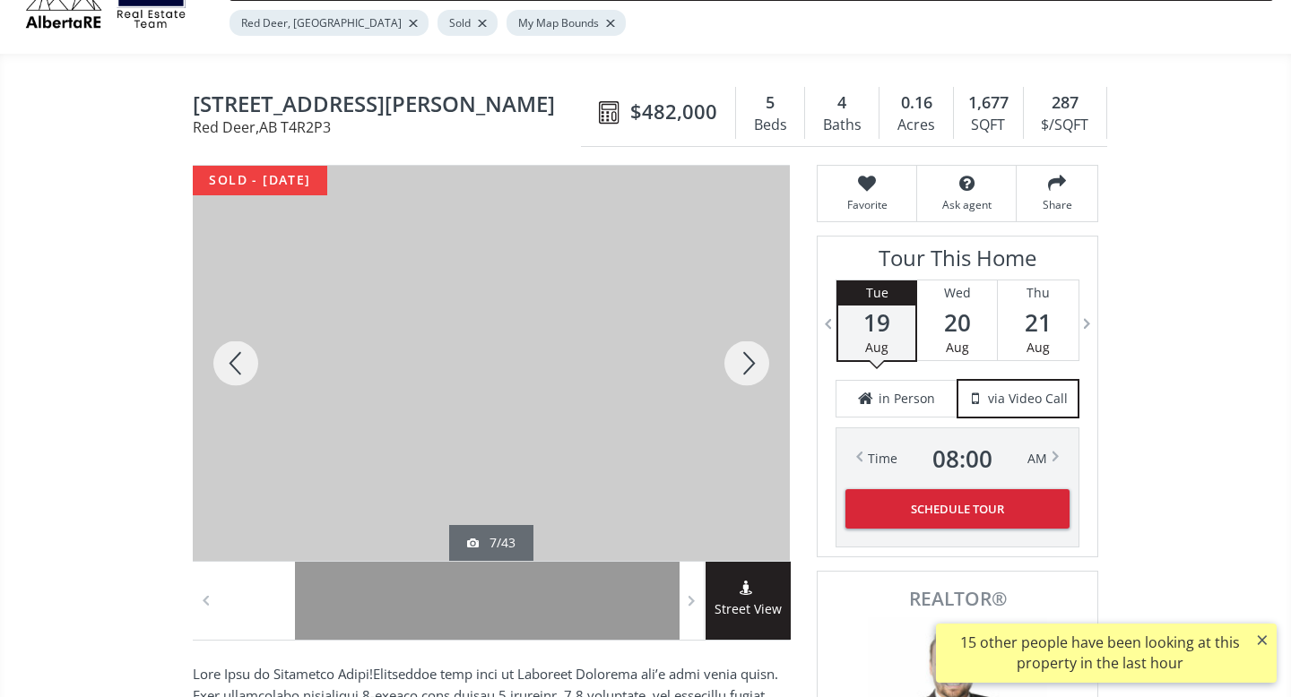
click at [749, 357] on div at bounding box center [747, 363] width 86 height 395
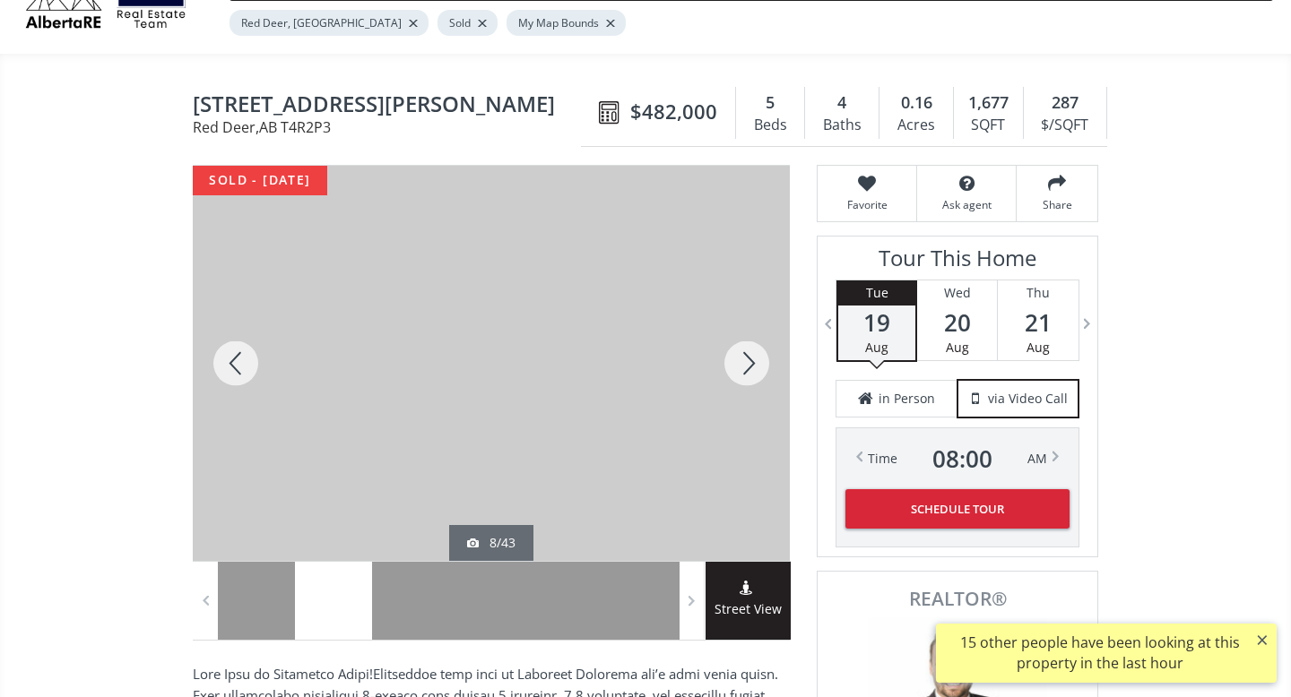
click at [749, 357] on div at bounding box center [747, 363] width 86 height 395
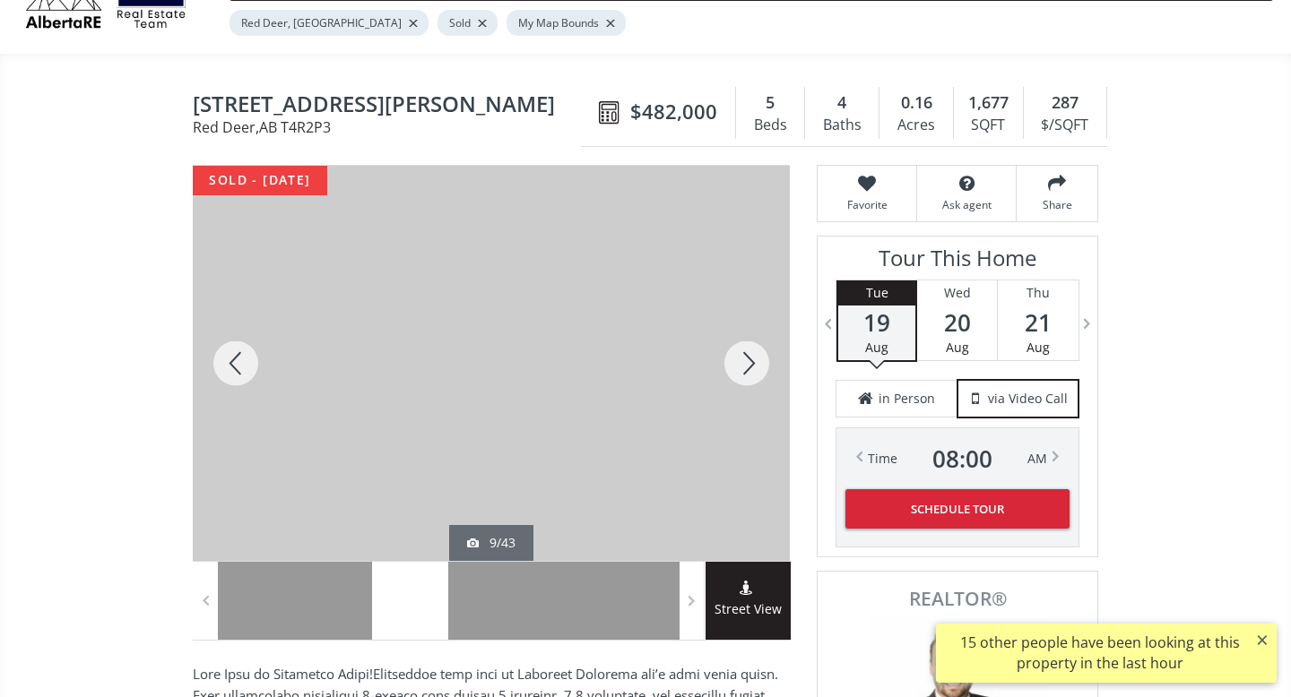
click at [749, 357] on div at bounding box center [747, 363] width 86 height 395
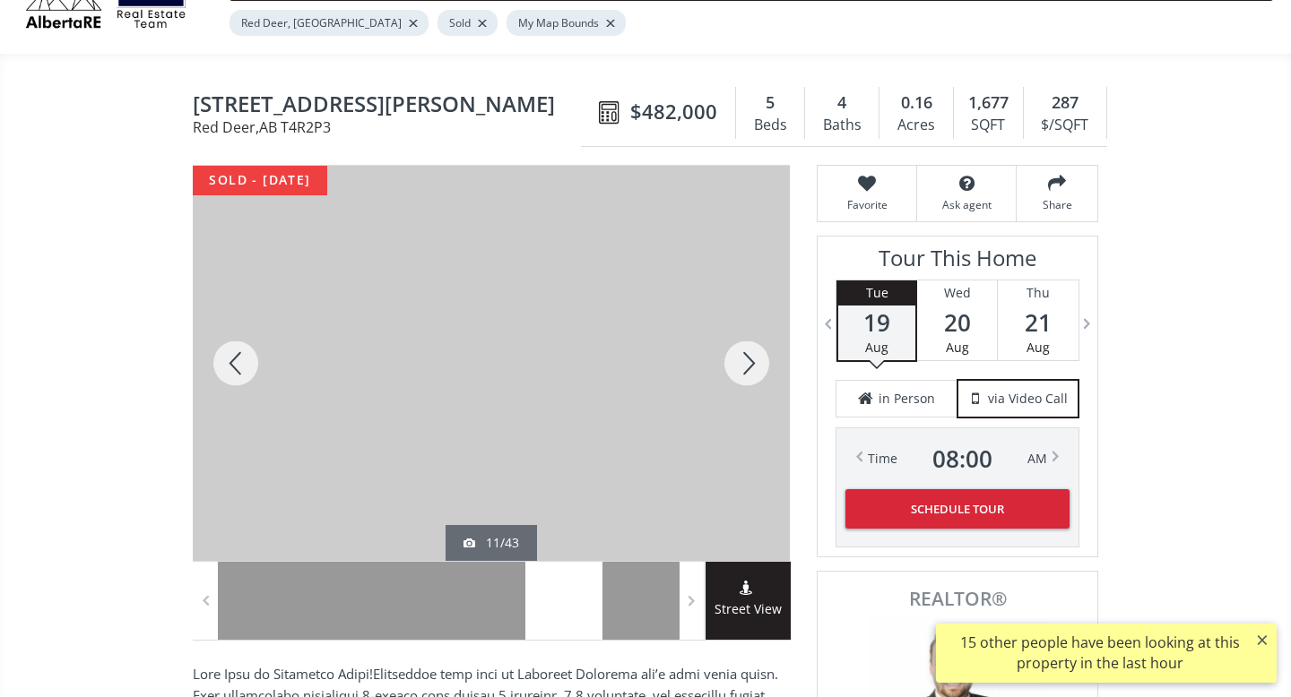
click at [749, 357] on div at bounding box center [747, 363] width 86 height 395
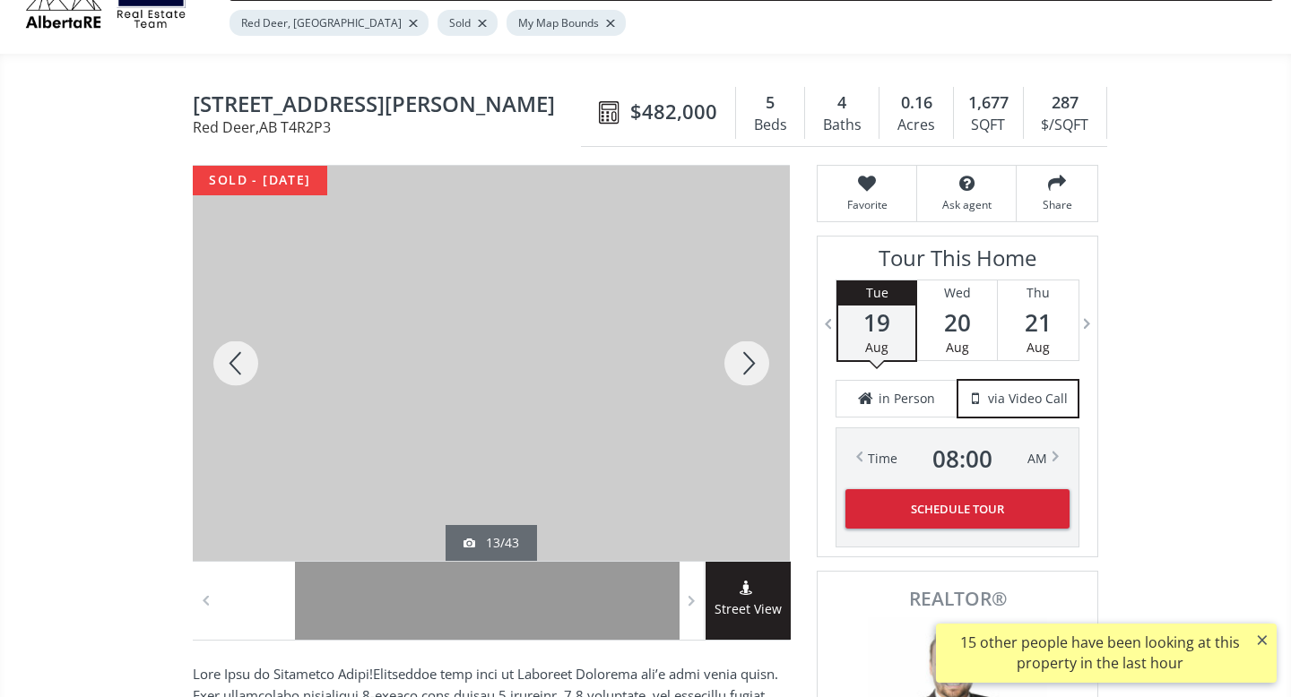
click at [749, 357] on div at bounding box center [747, 363] width 86 height 395
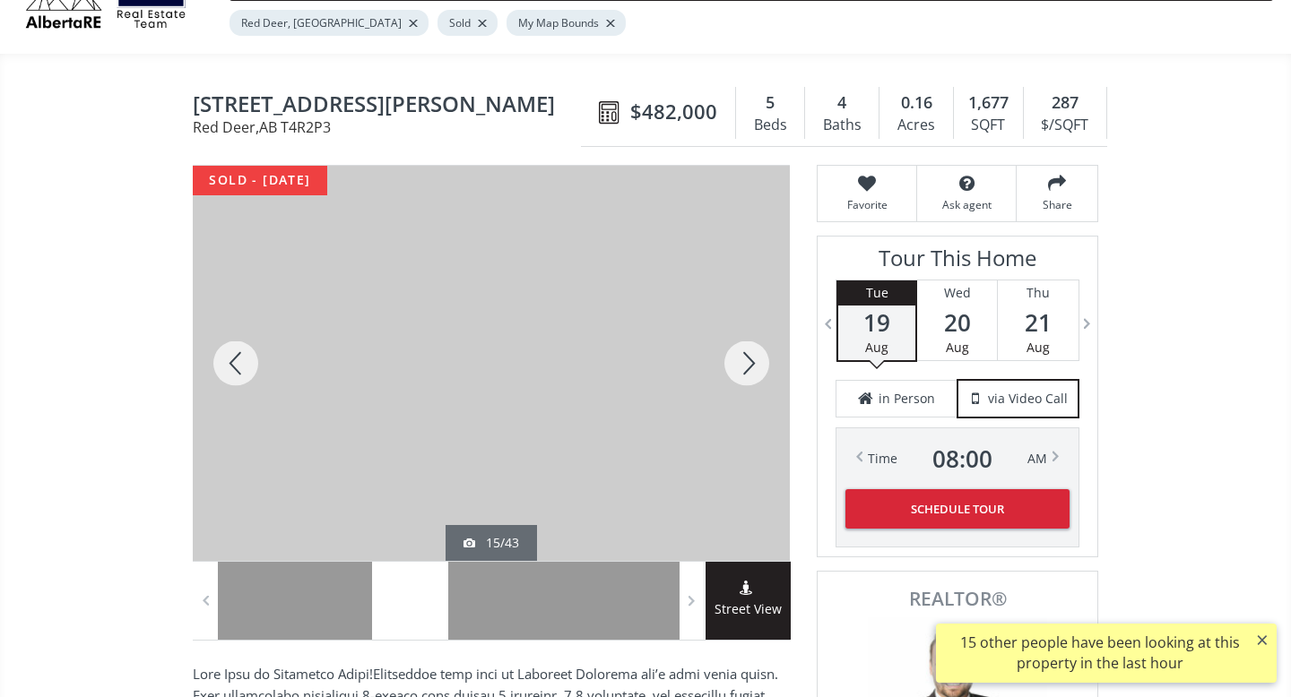
click at [749, 357] on div at bounding box center [747, 363] width 86 height 395
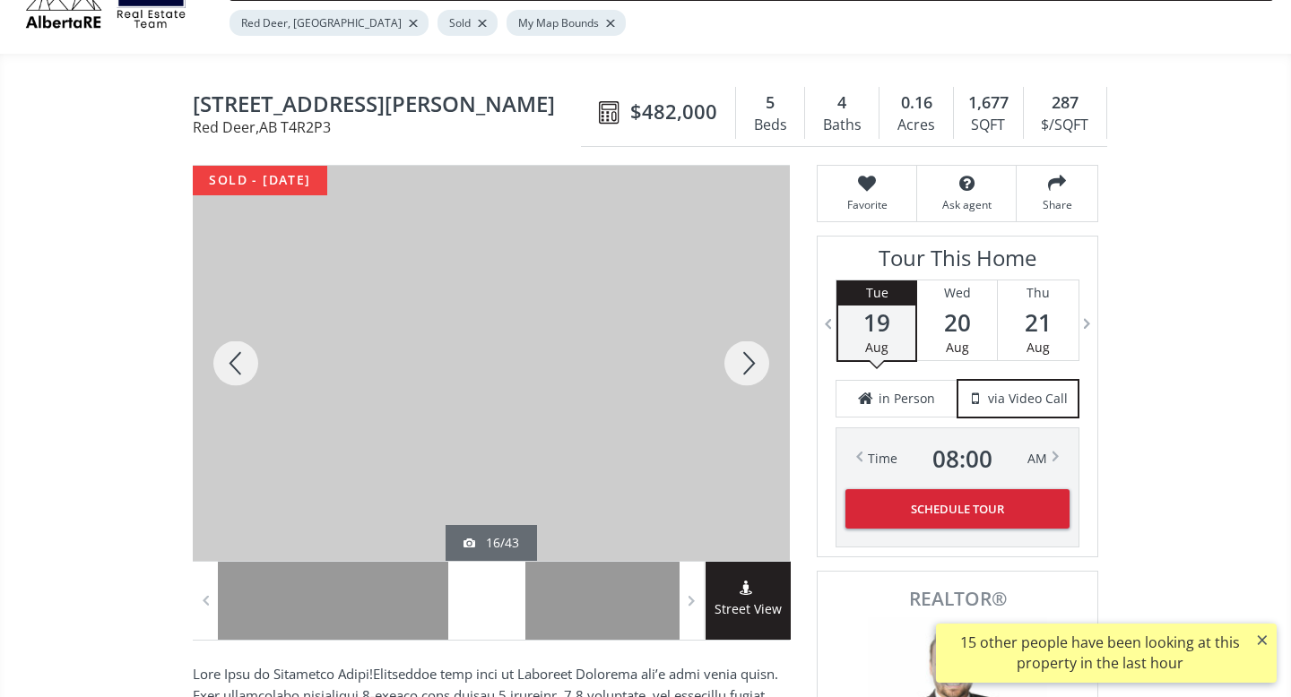
click at [749, 357] on div at bounding box center [747, 363] width 86 height 395
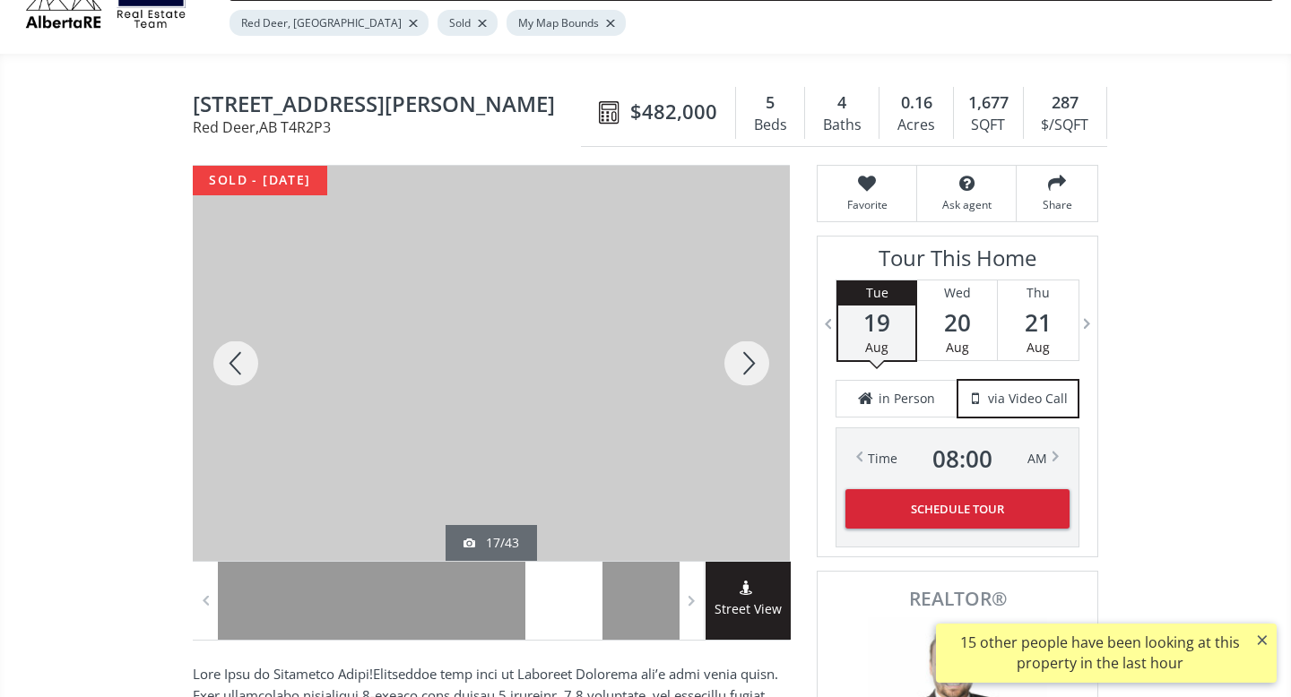
click at [749, 357] on div at bounding box center [747, 363] width 86 height 395
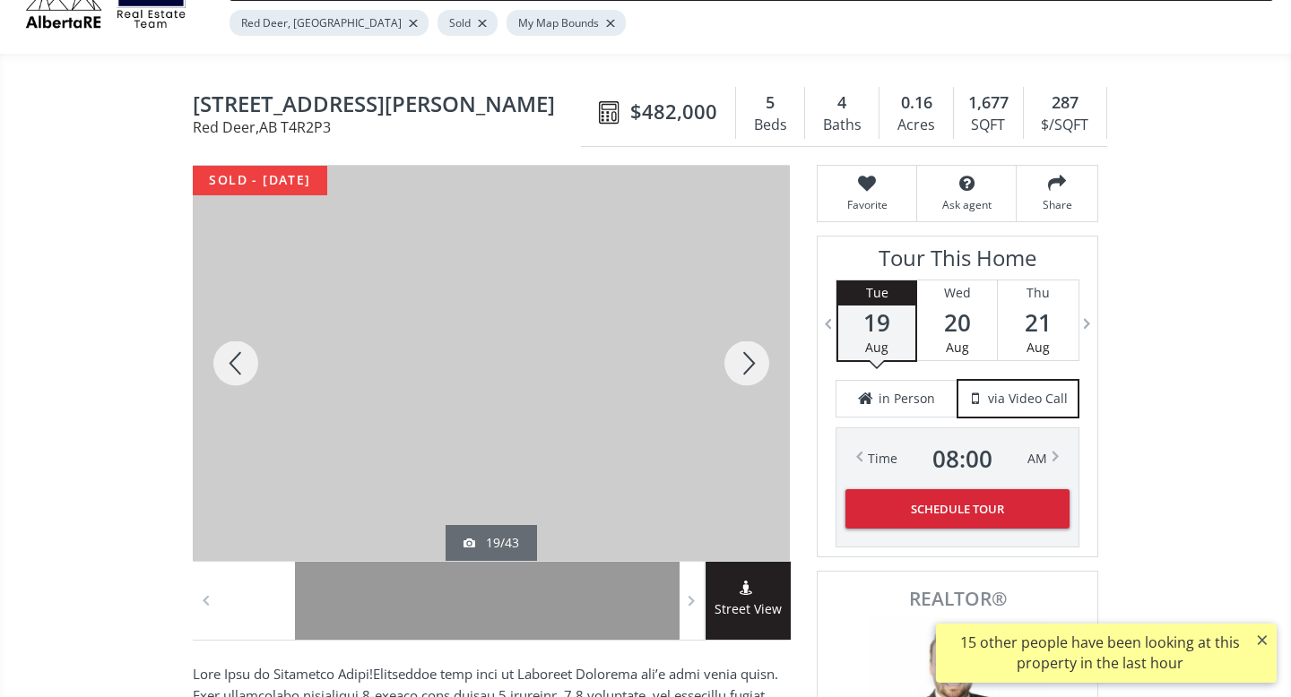
click at [749, 357] on div at bounding box center [747, 363] width 86 height 395
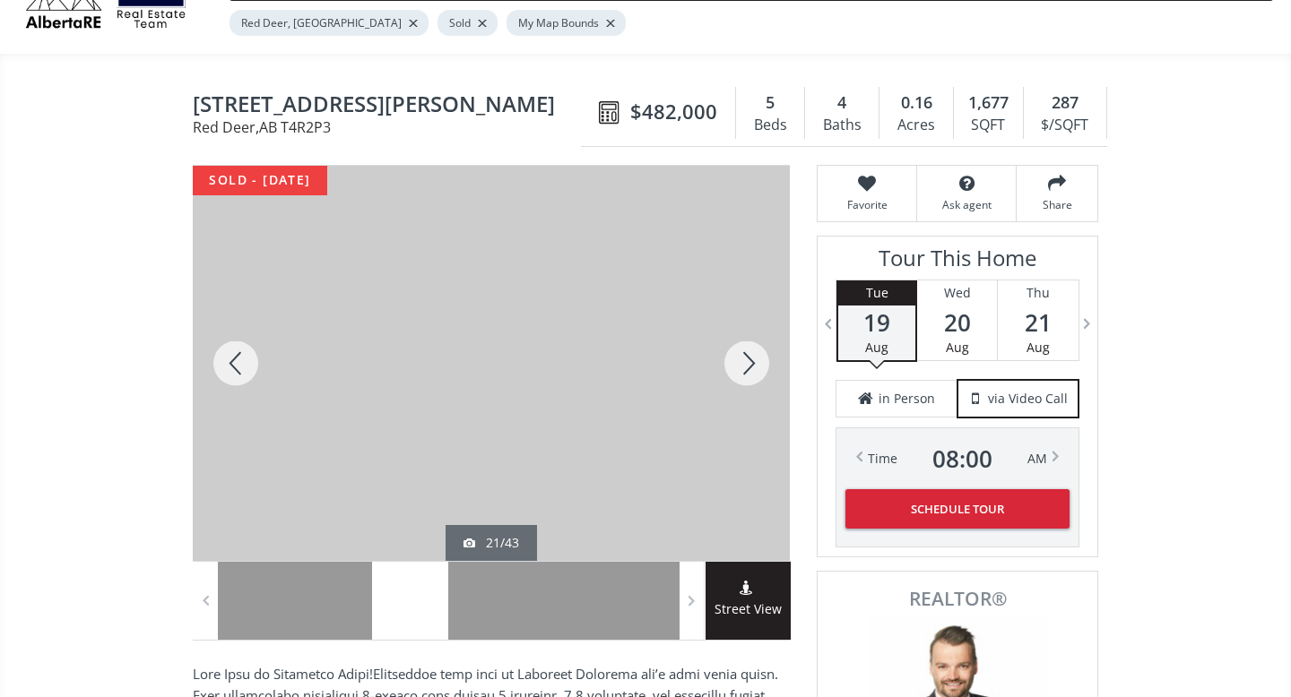
click at [749, 357] on div at bounding box center [747, 363] width 86 height 395
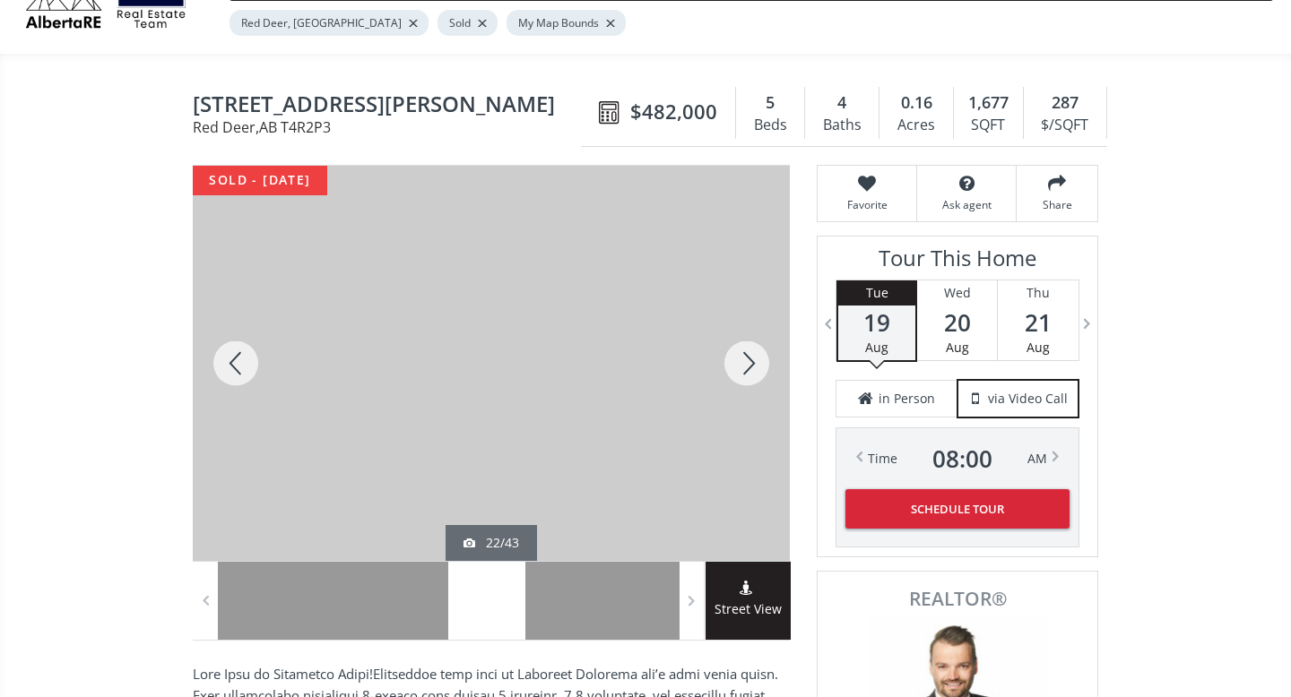
click at [749, 357] on div at bounding box center [747, 363] width 86 height 395
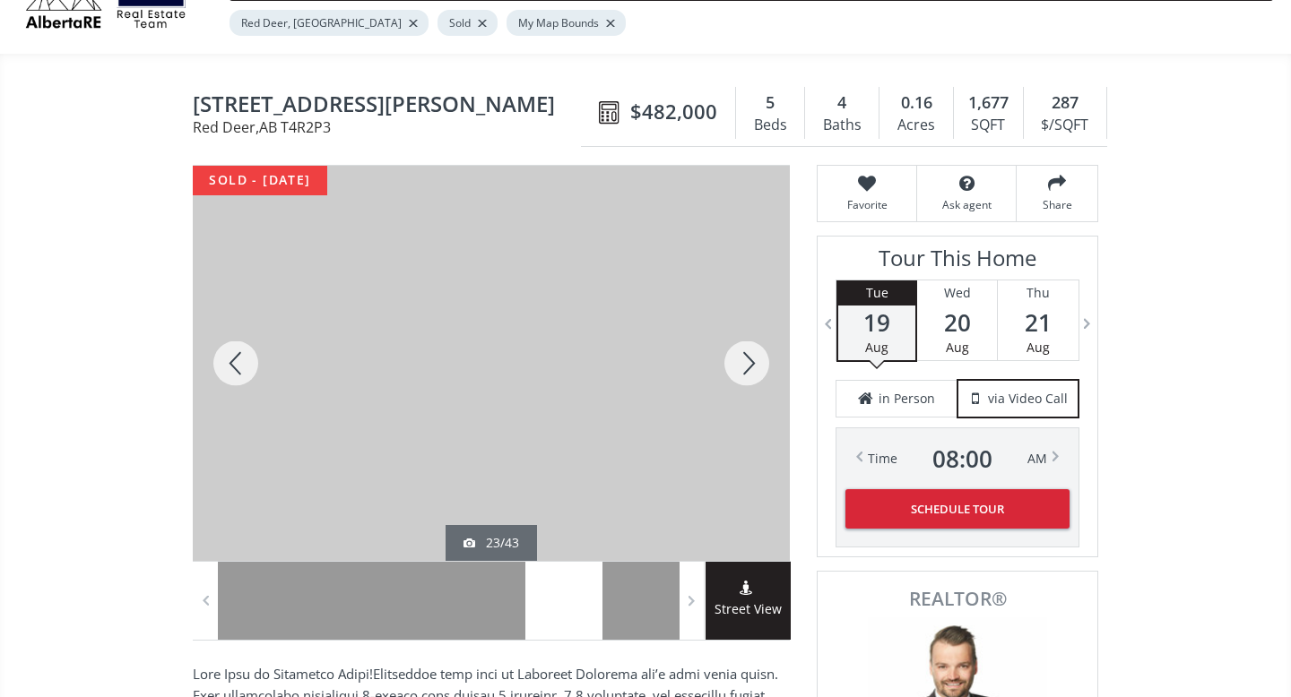
click at [749, 357] on div at bounding box center [747, 363] width 86 height 395
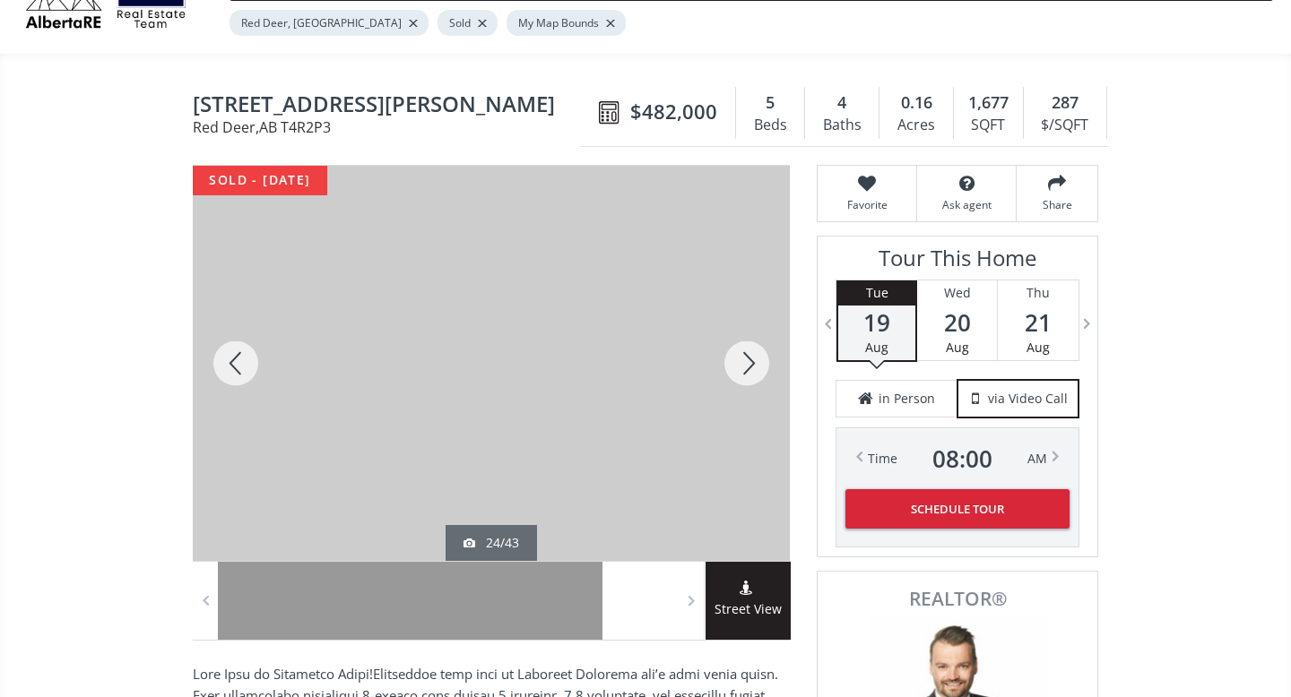
click at [749, 357] on div at bounding box center [747, 363] width 86 height 395
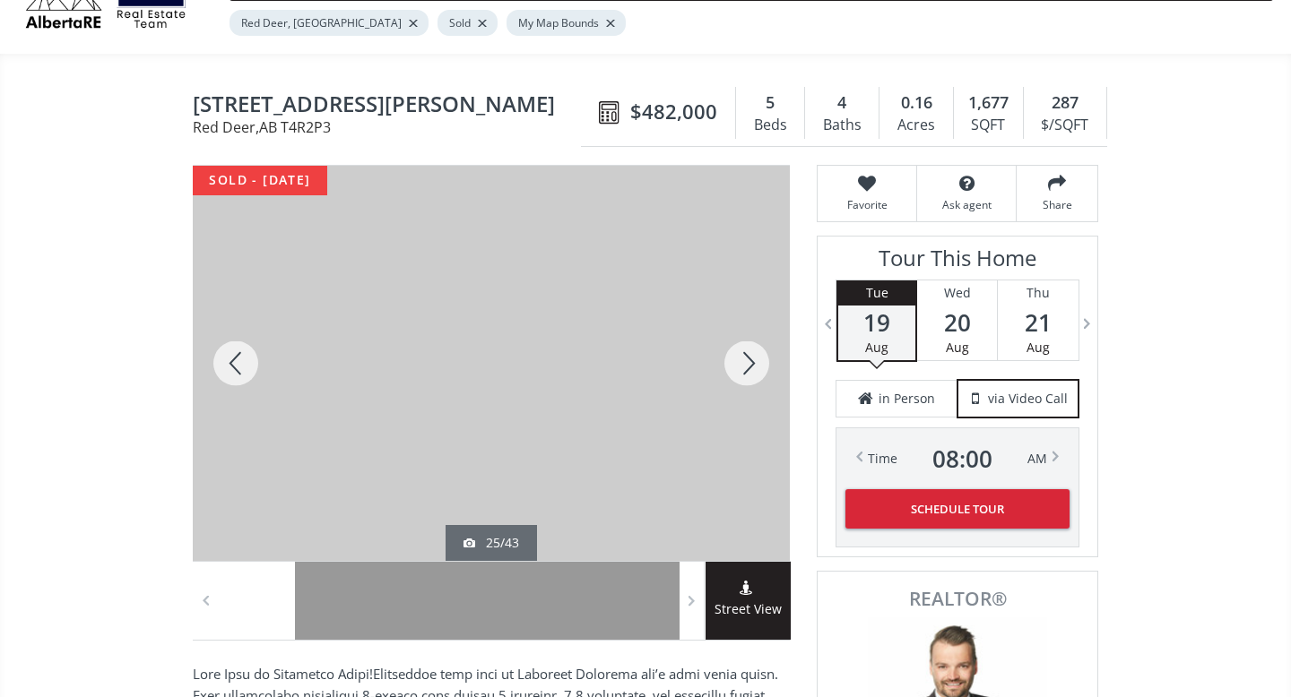
click at [749, 357] on div at bounding box center [747, 363] width 86 height 395
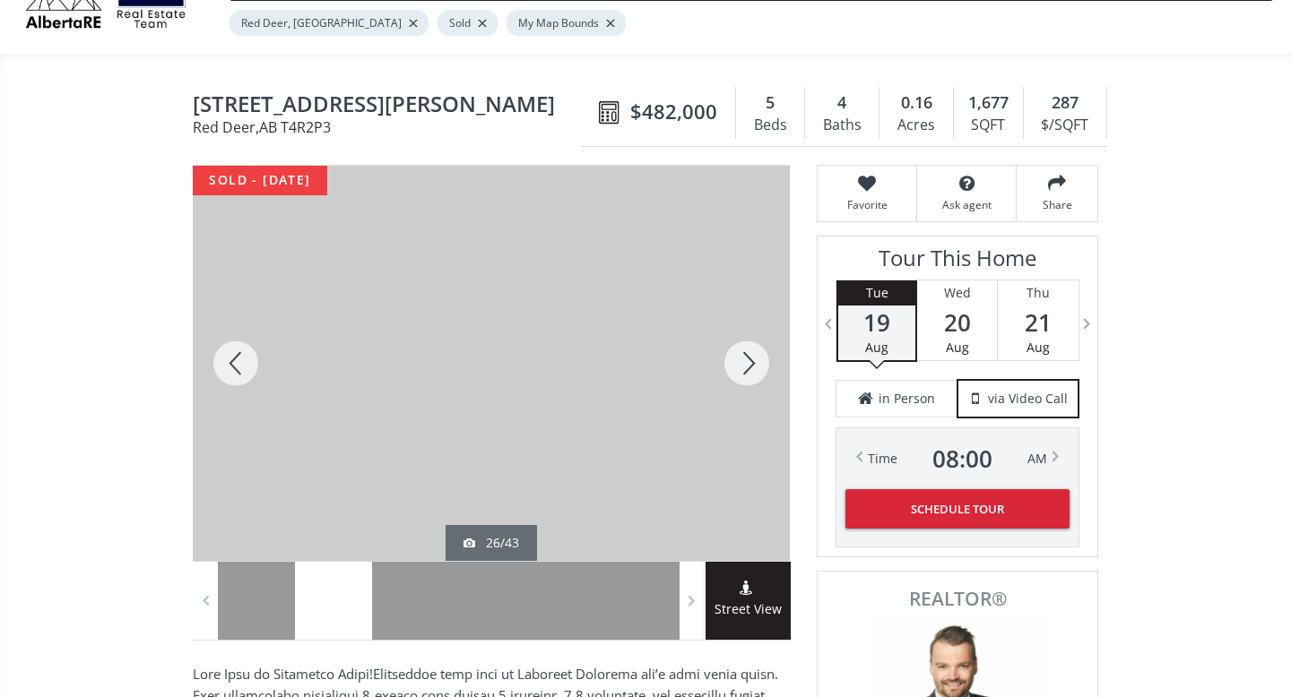
click at [749, 357] on div at bounding box center [747, 363] width 86 height 395
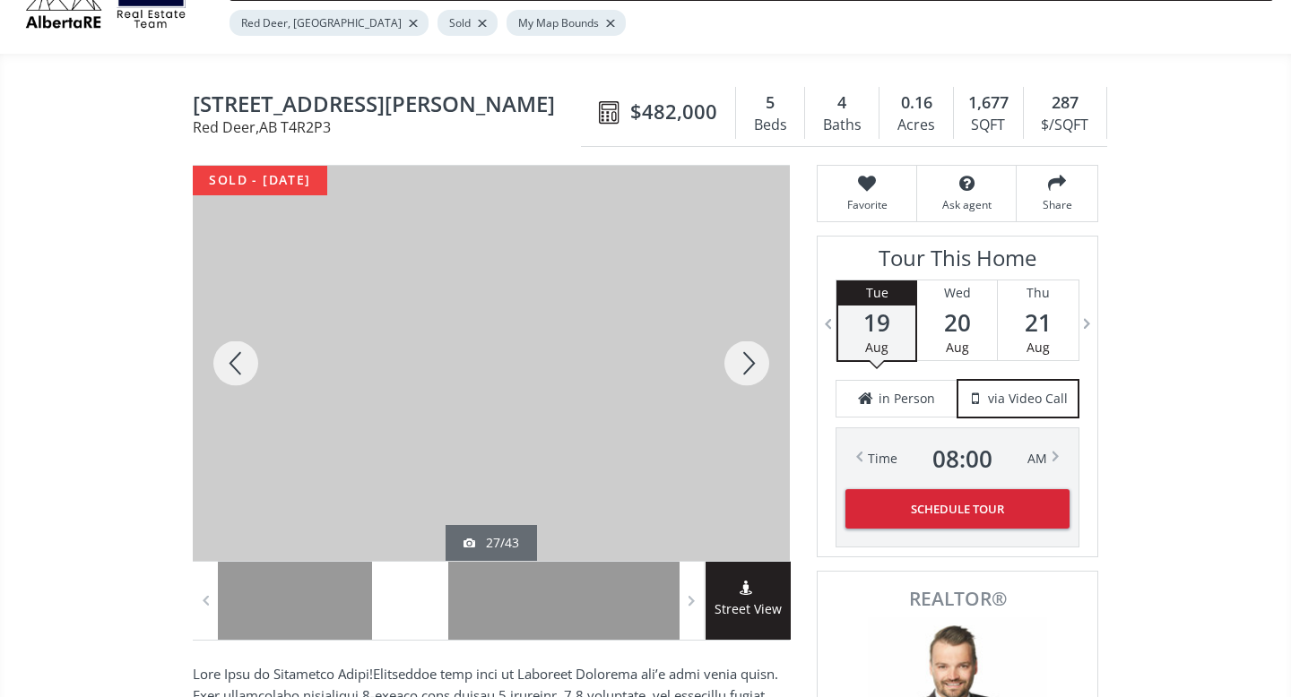
click at [749, 357] on div at bounding box center [747, 363] width 86 height 395
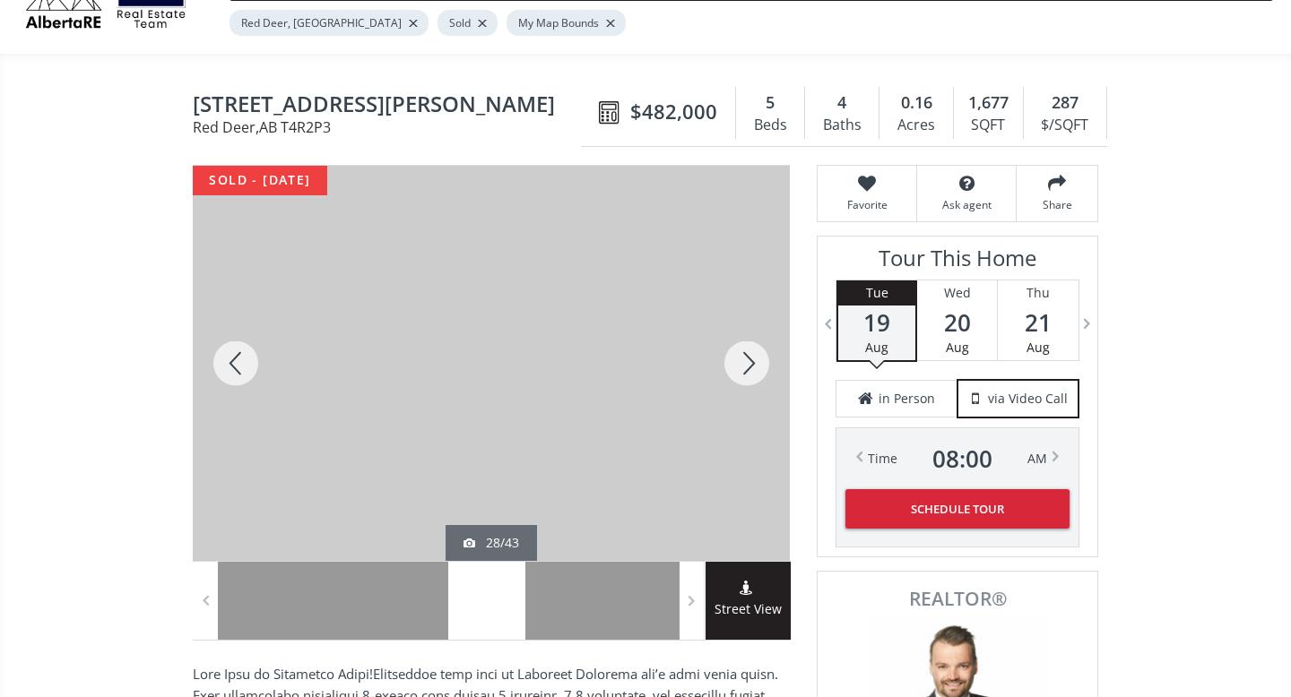
click at [749, 357] on div at bounding box center [747, 363] width 86 height 395
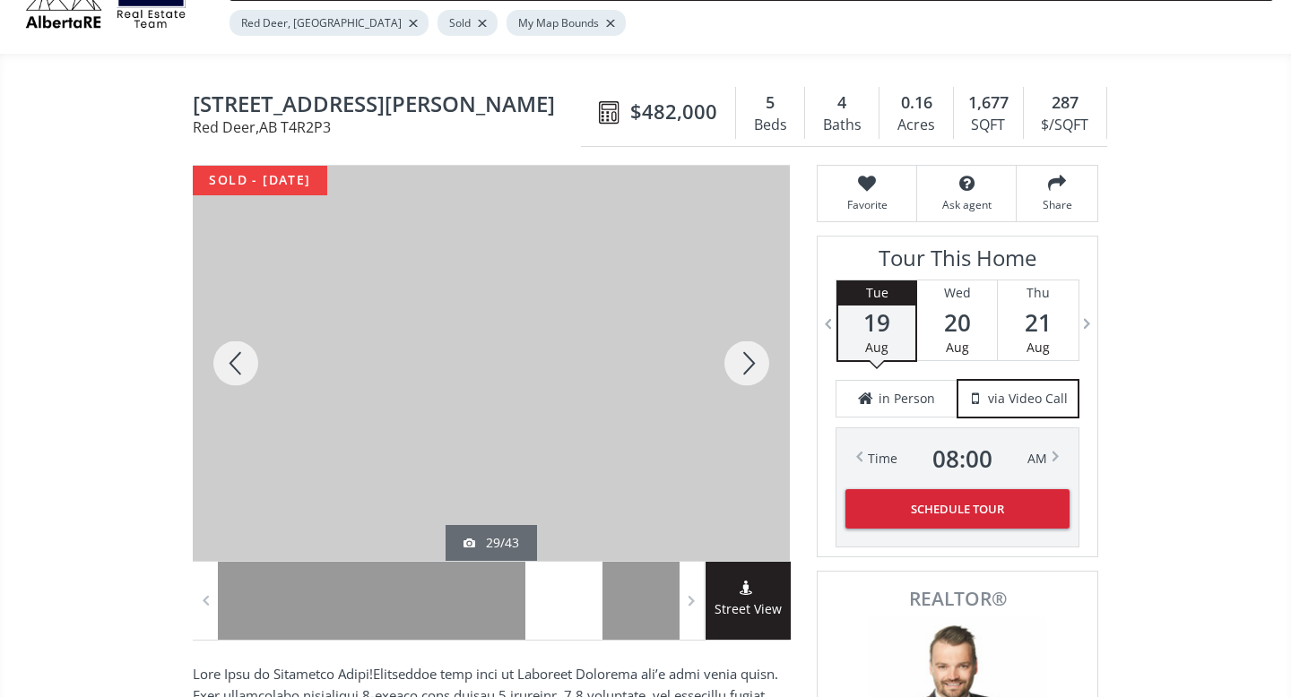
click at [749, 357] on div at bounding box center [747, 363] width 86 height 395
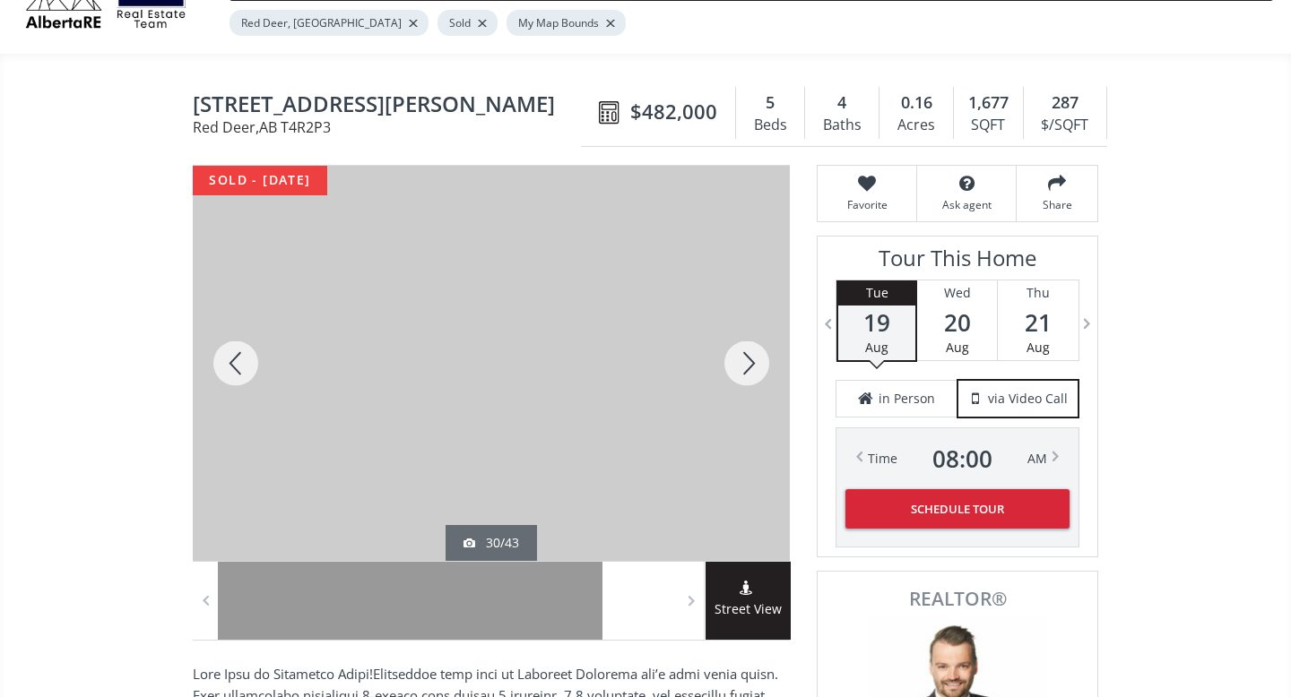
click at [749, 357] on div at bounding box center [747, 363] width 86 height 395
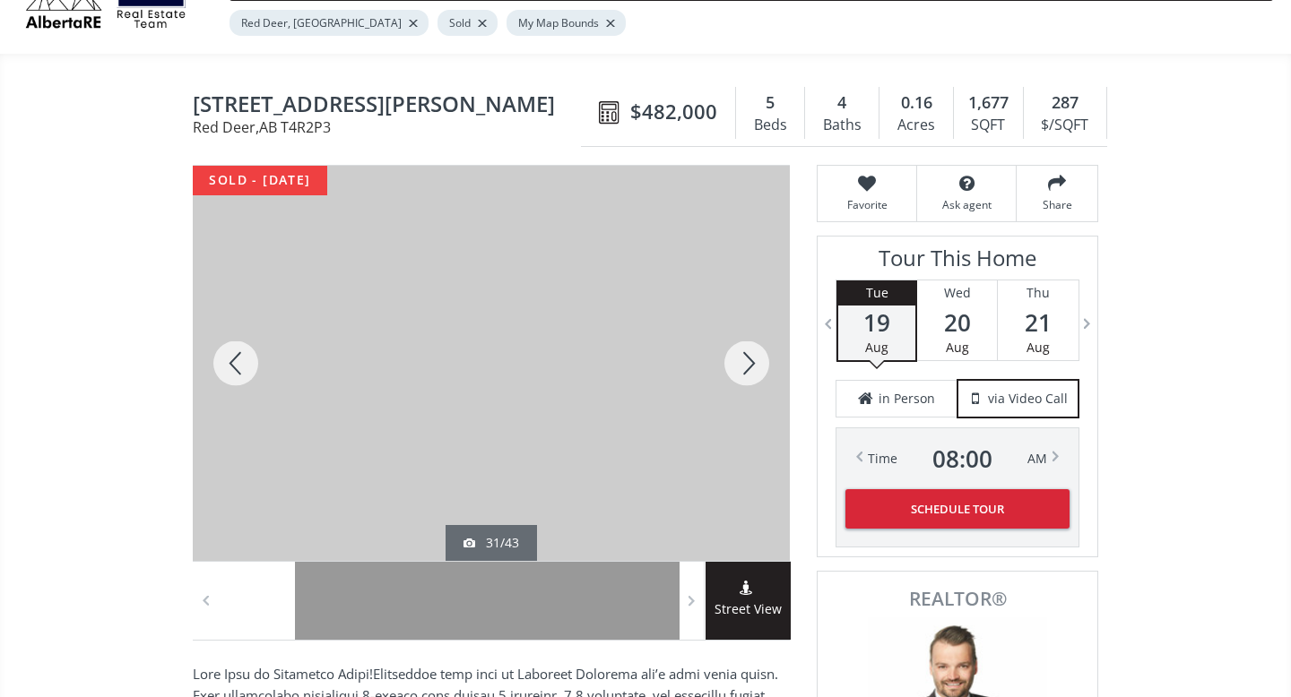
click at [749, 357] on div at bounding box center [747, 363] width 86 height 395
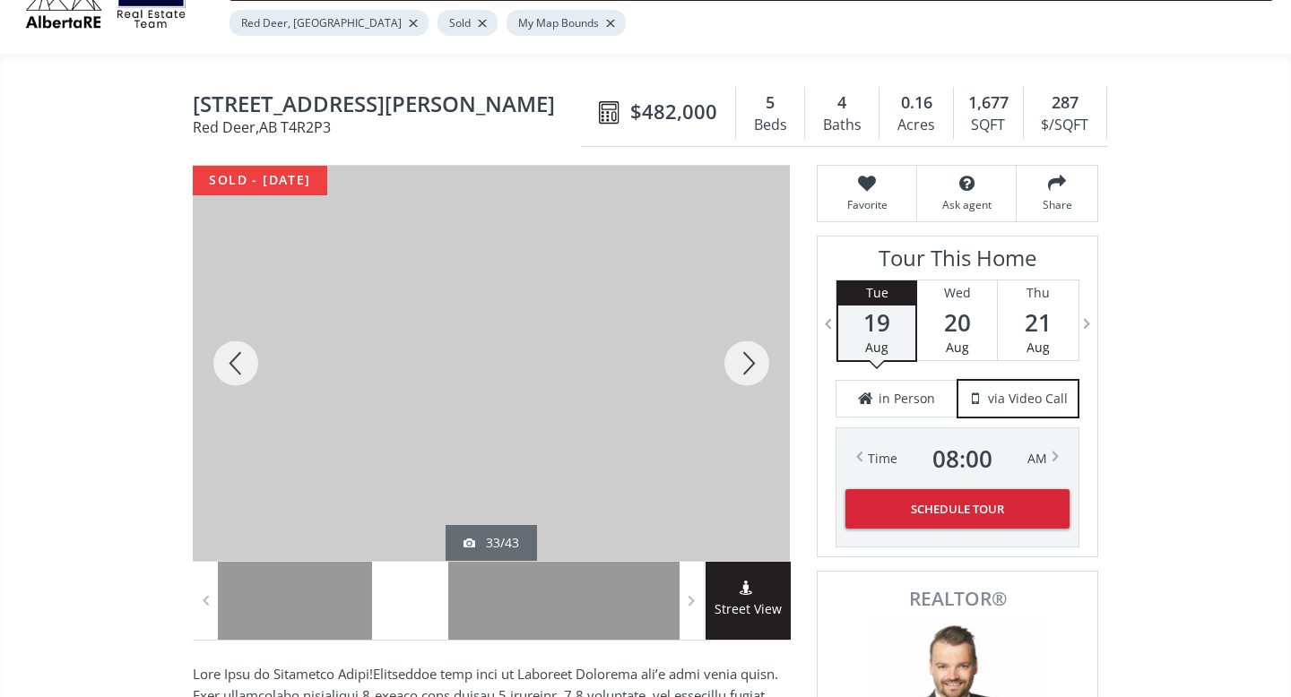
click at [749, 357] on div at bounding box center [747, 363] width 86 height 395
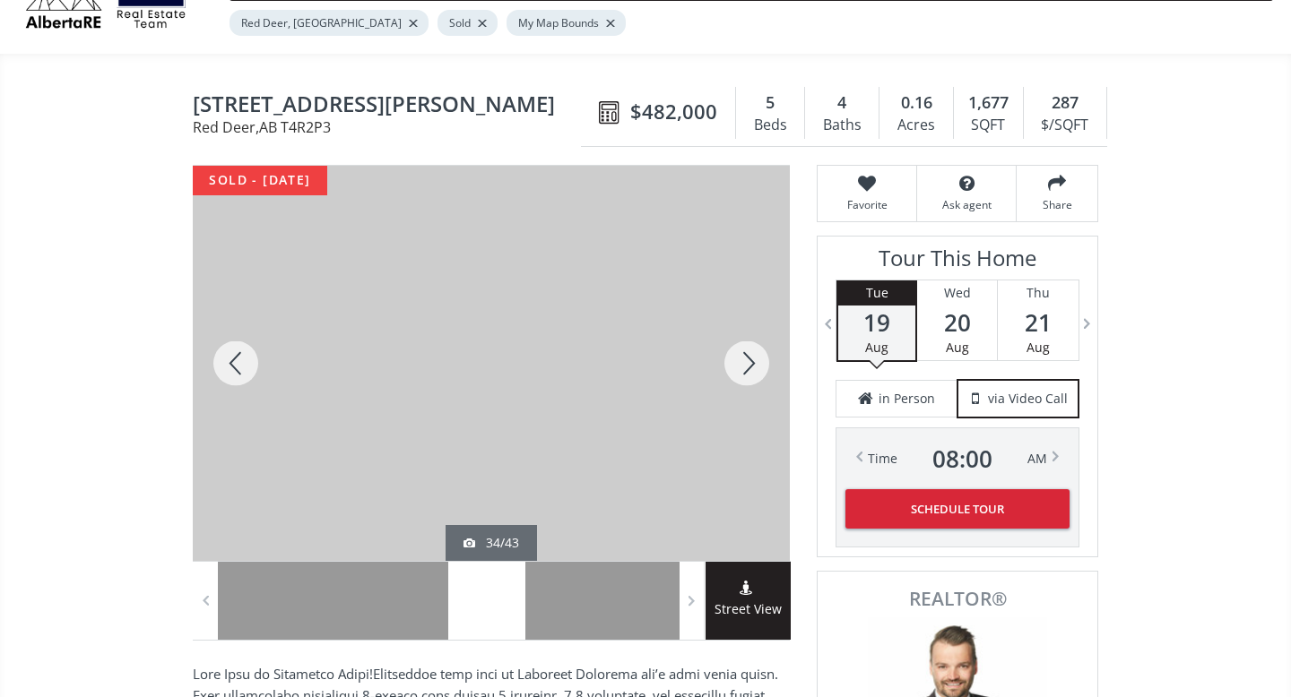
click at [749, 357] on div at bounding box center [747, 363] width 86 height 395
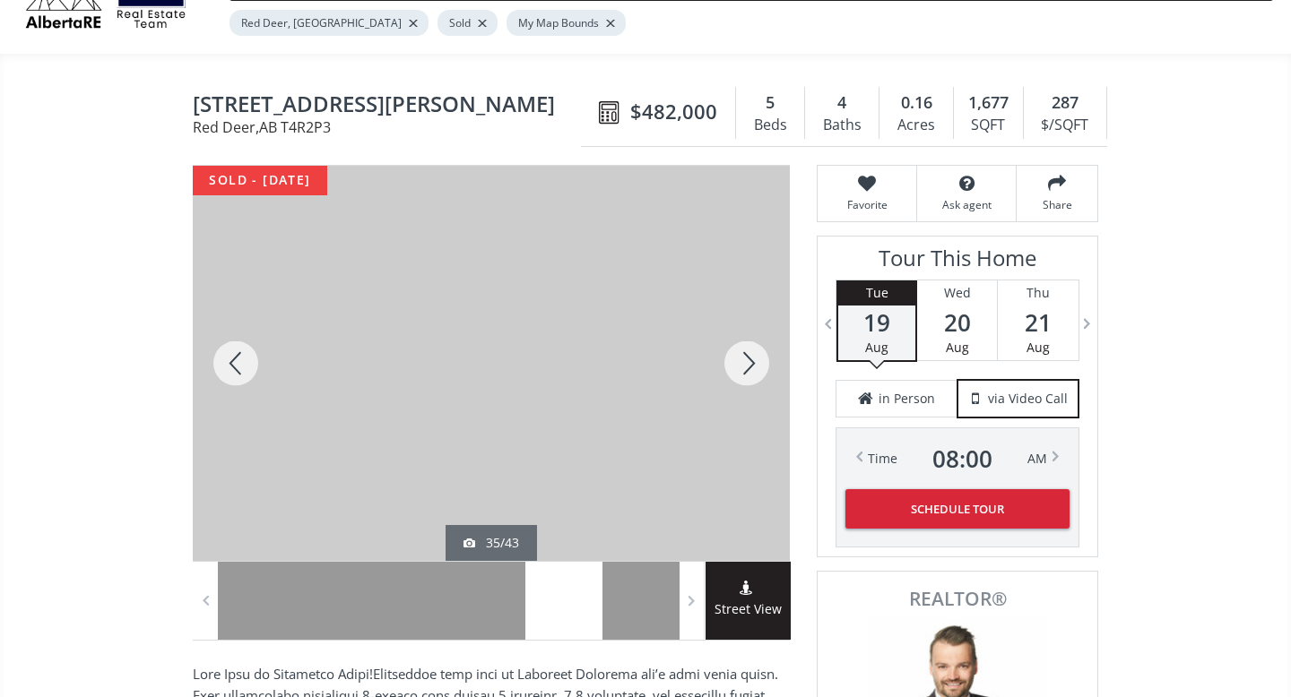
click at [749, 357] on div at bounding box center [747, 363] width 86 height 395
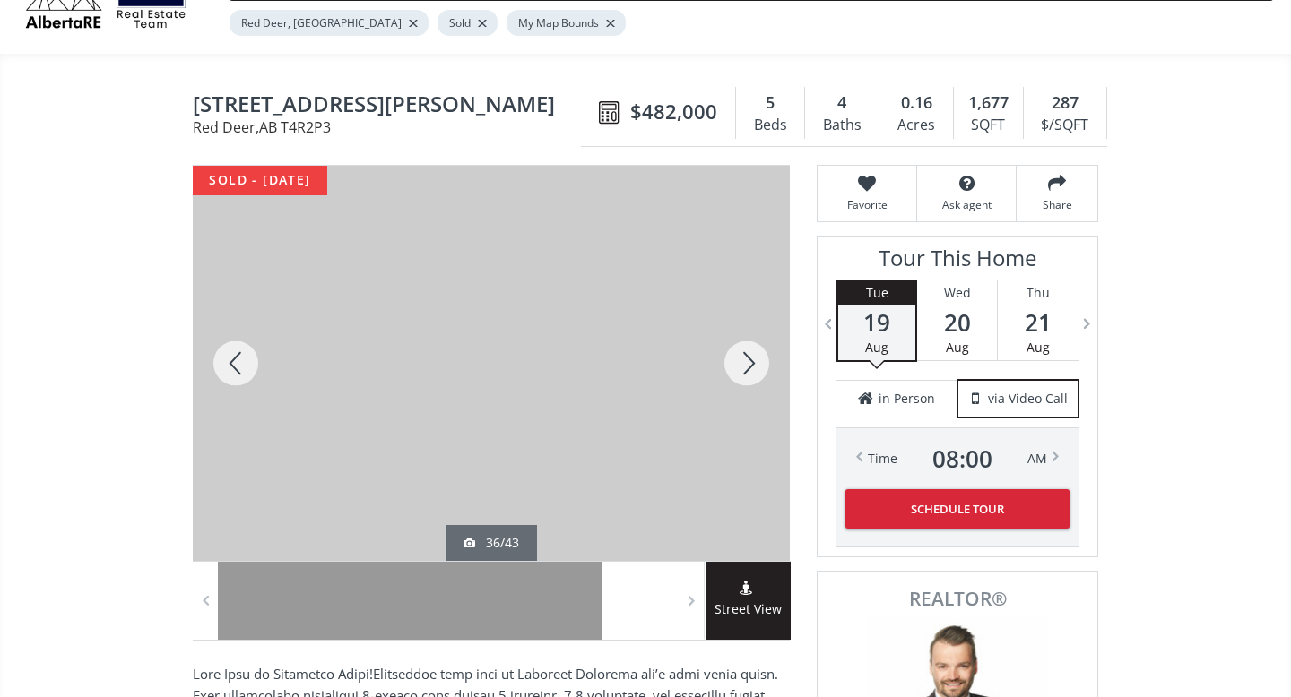
click at [749, 357] on div at bounding box center [747, 363] width 86 height 395
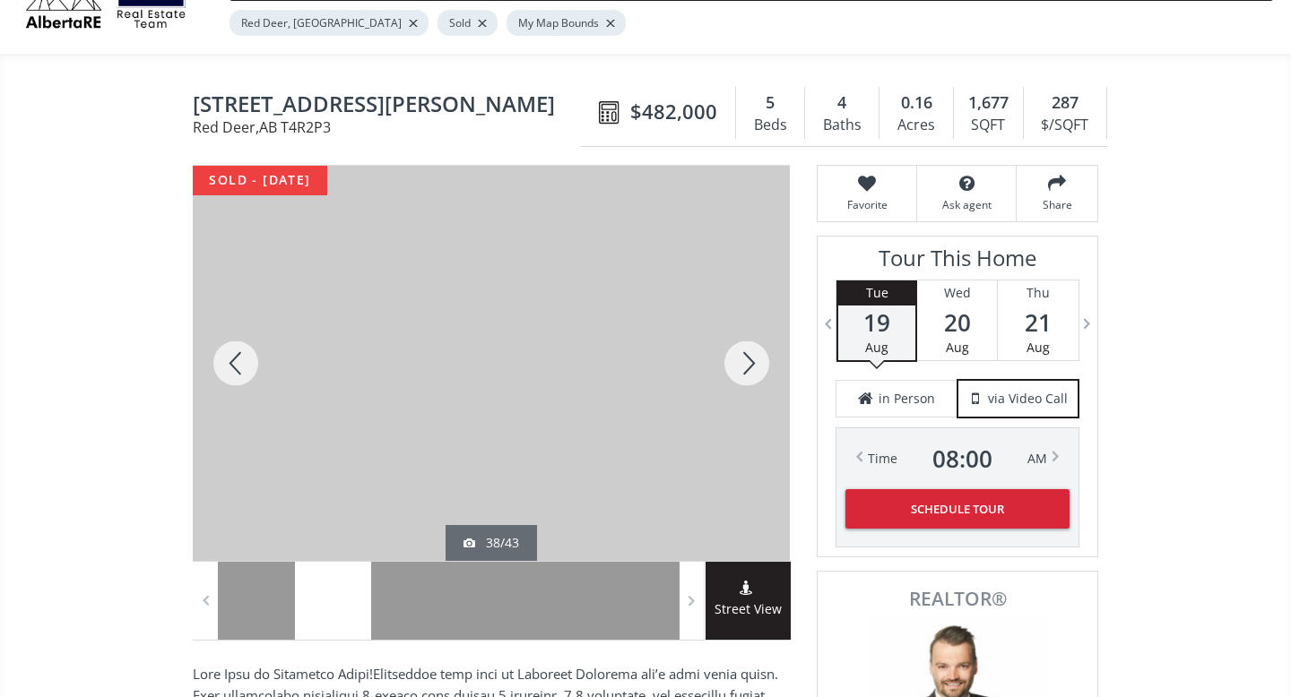
click at [749, 357] on div at bounding box center [747, 363] width 86 height 395
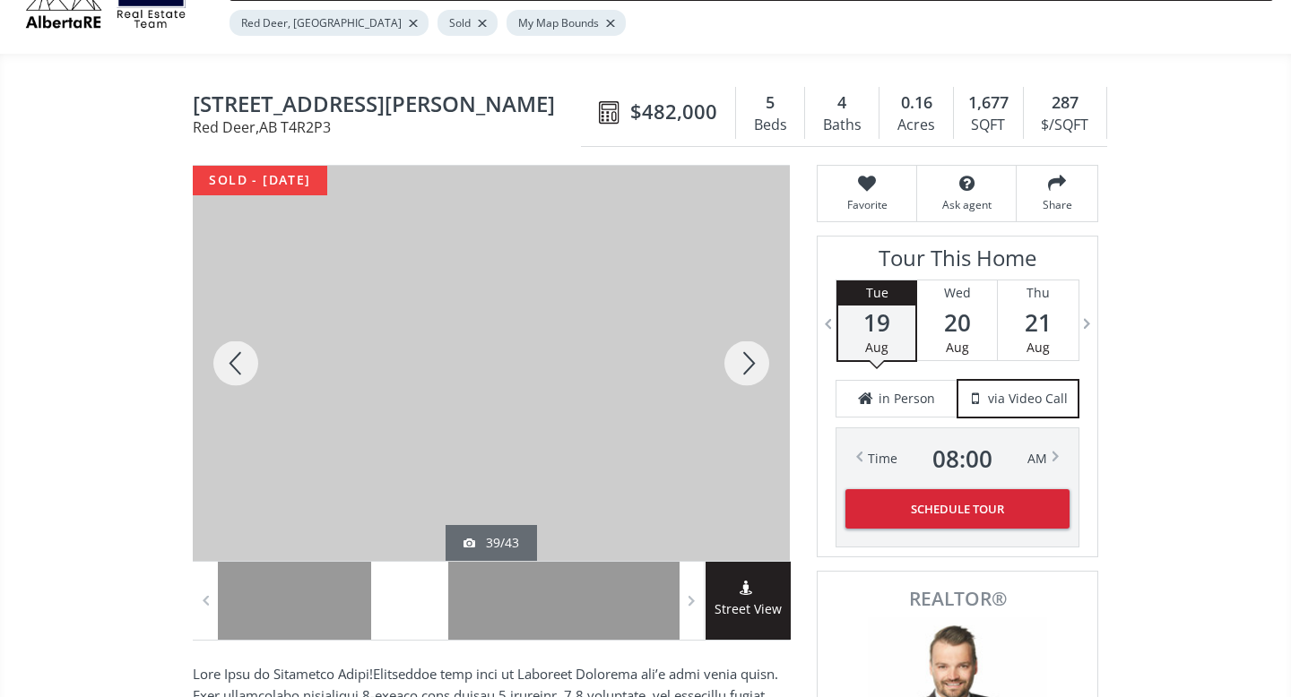
click at [749, 357] on div at bounding box center [747, 363] width 86 height 395
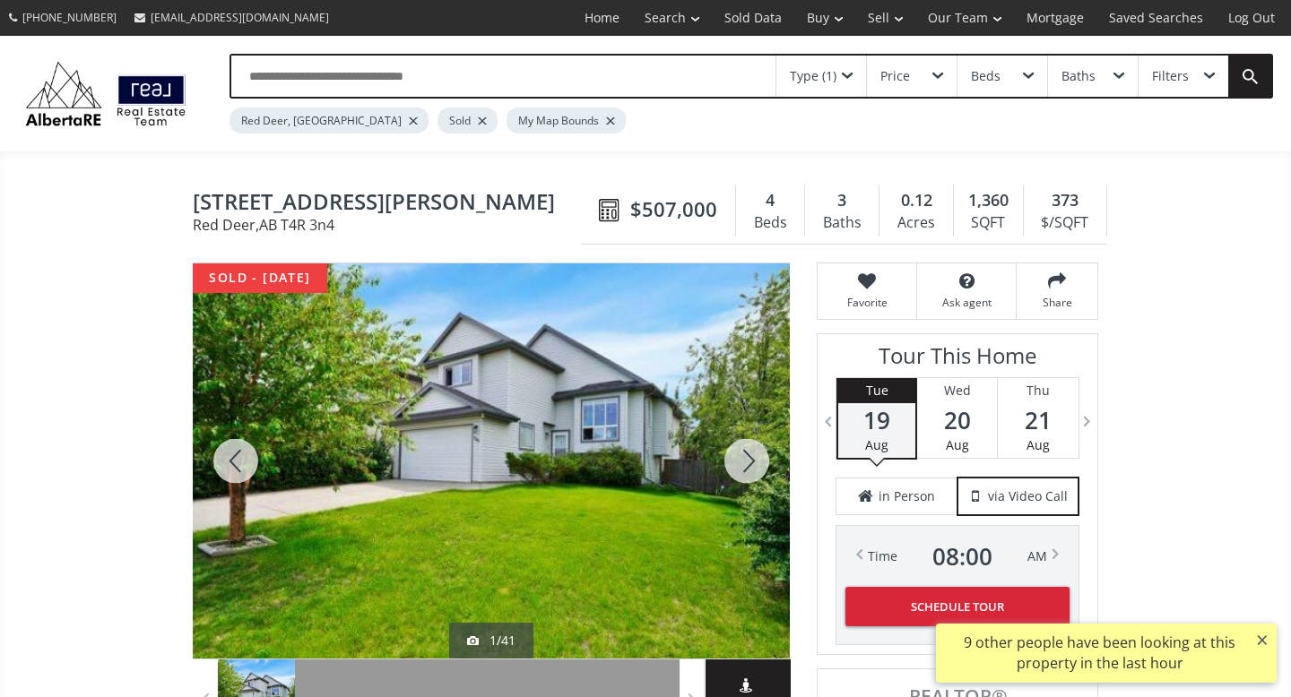
click at [740, 458] on div at bounding box center [747, 461] width 86 height 395
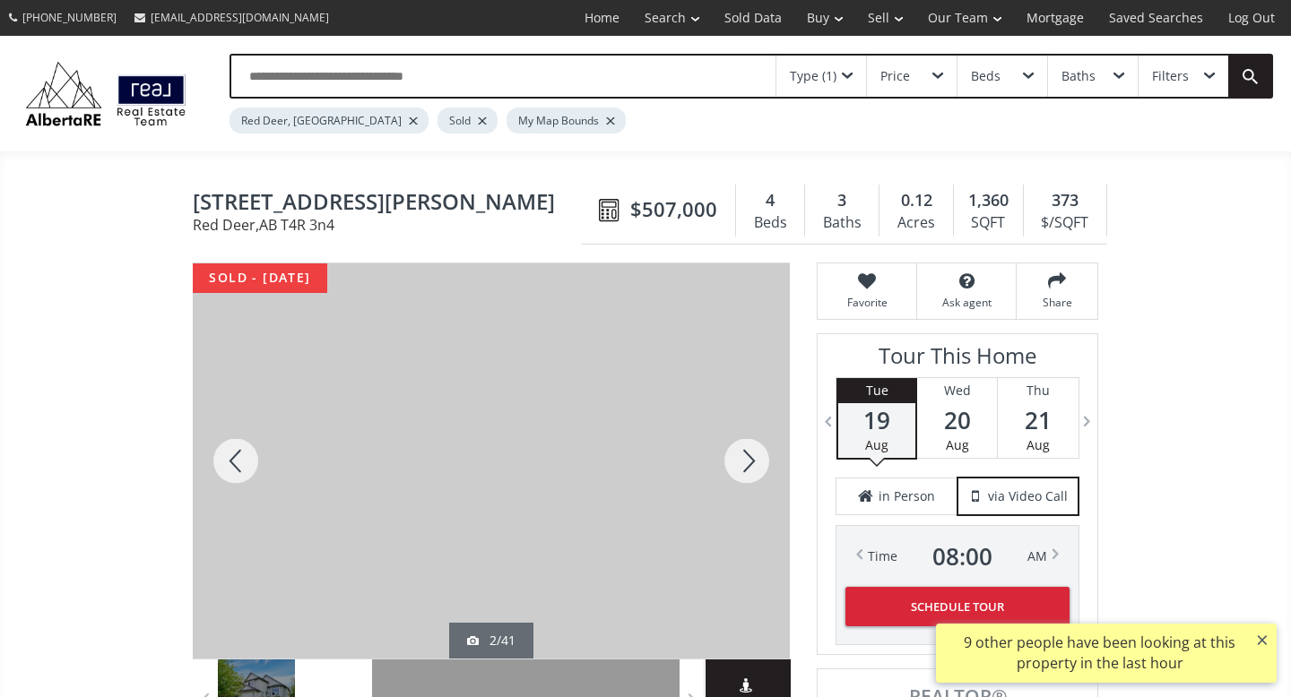
click at [740, 458] on div at bounding box center [747, 461] width 86 height 395
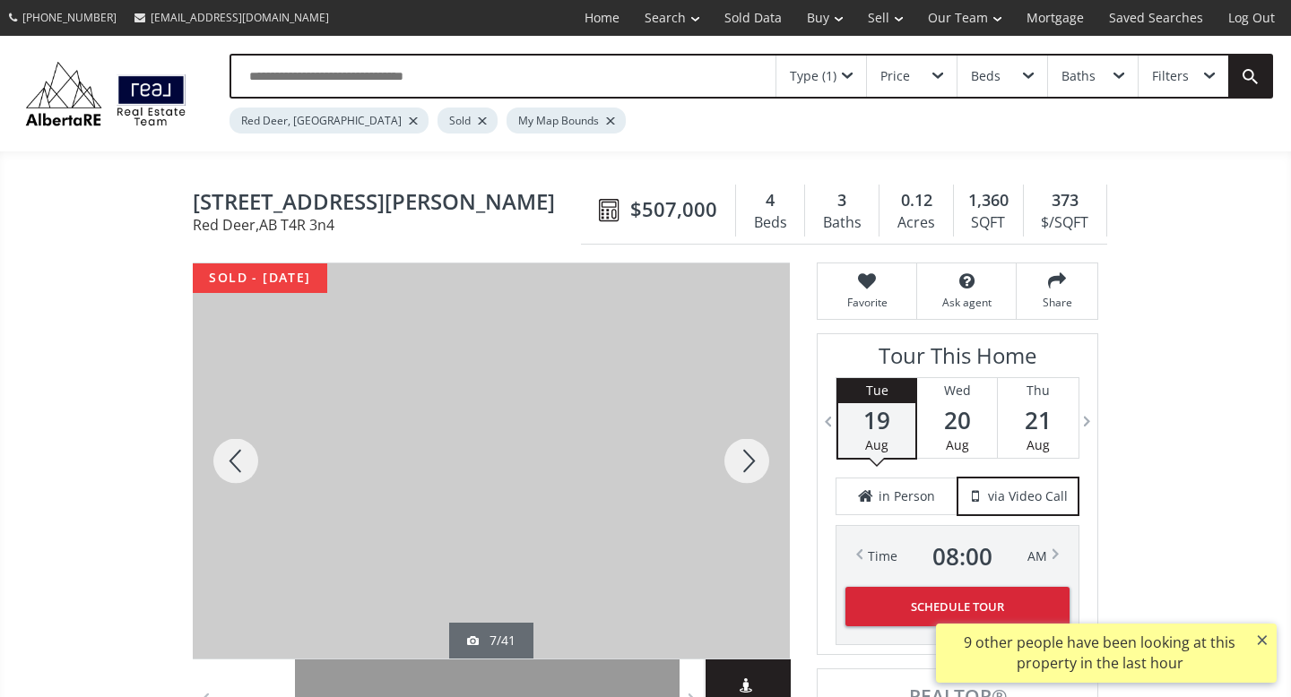
click at [740, 458] on div at bounding box center [747, 461] width 86 height 395
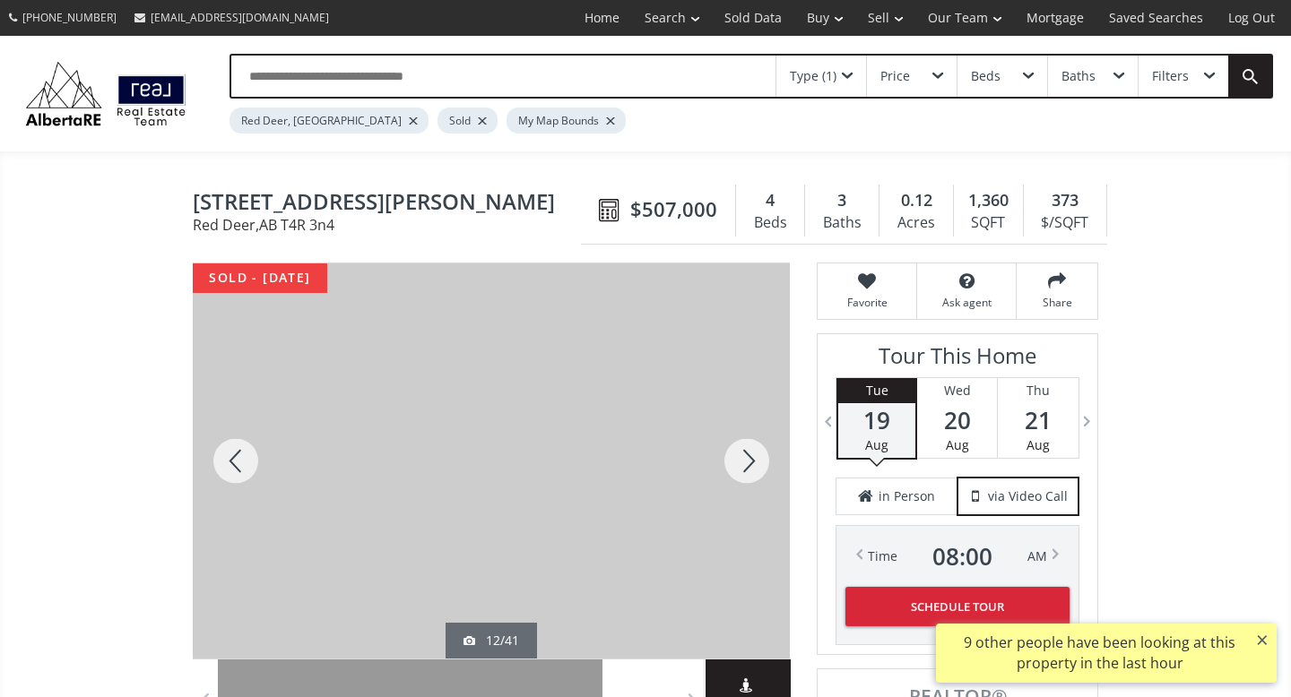
click at [740, 459] on div at bounding box center [747, 461] width 86 height 395
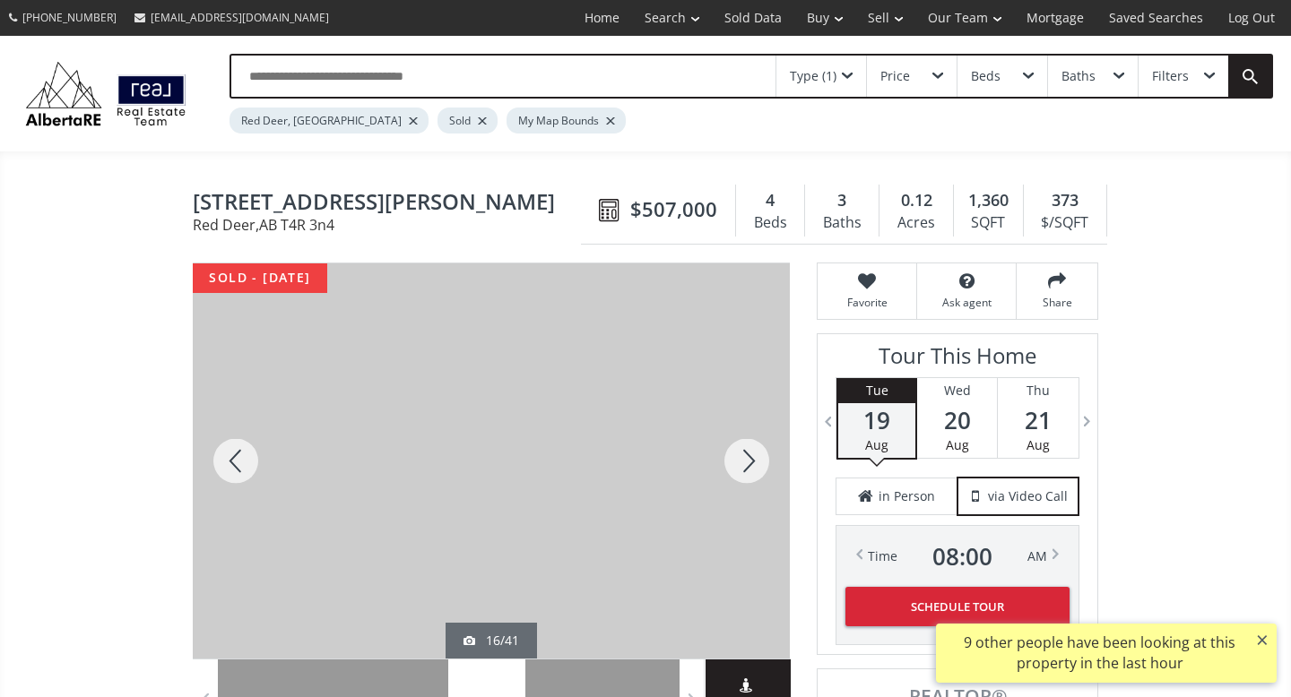
click at [740, 459] on div at bounding box center [747, 461] width 86 height 395
